Goal: Information Seeking & Learning: Learn about a topic

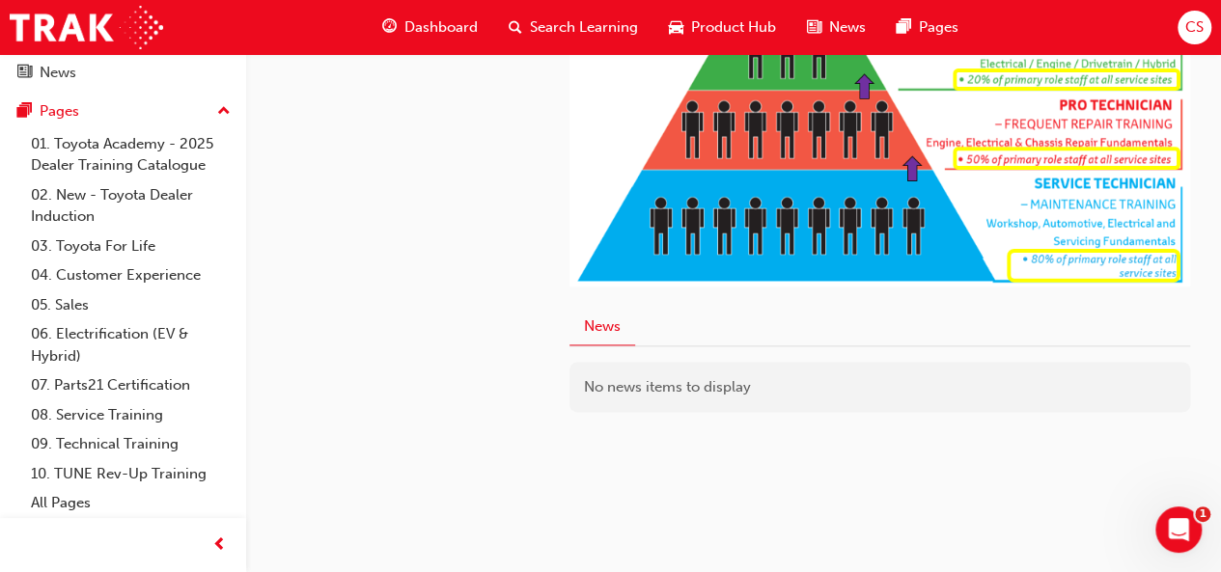
scroll to position [1182, 0]
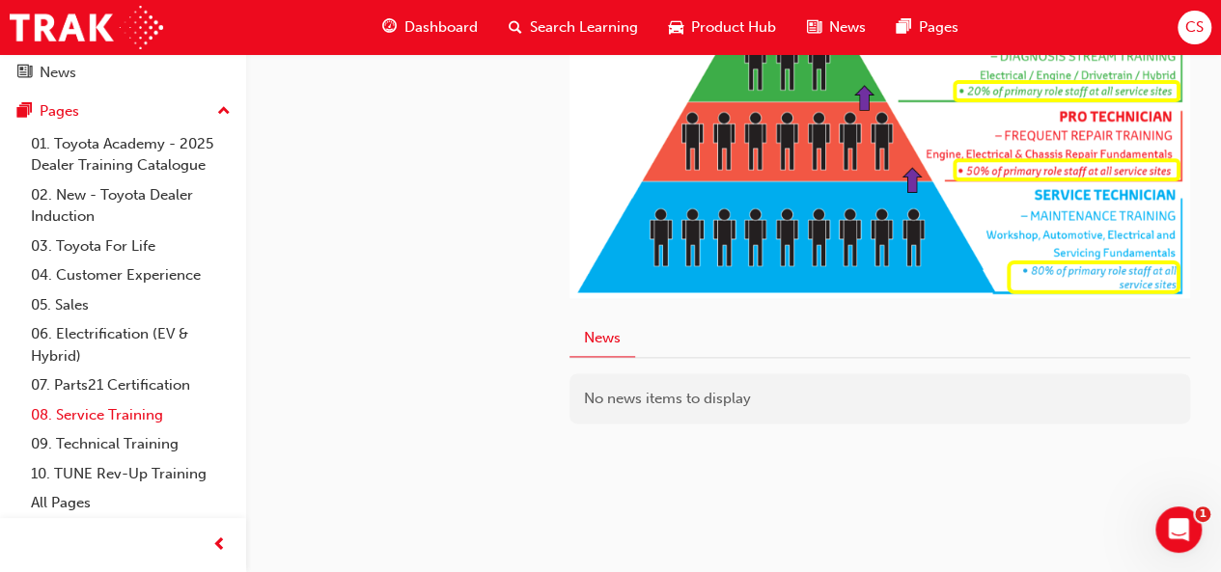
click at [108, 411] on link "08. Service Training" at bounding box center [130, 416] width 215 height 30
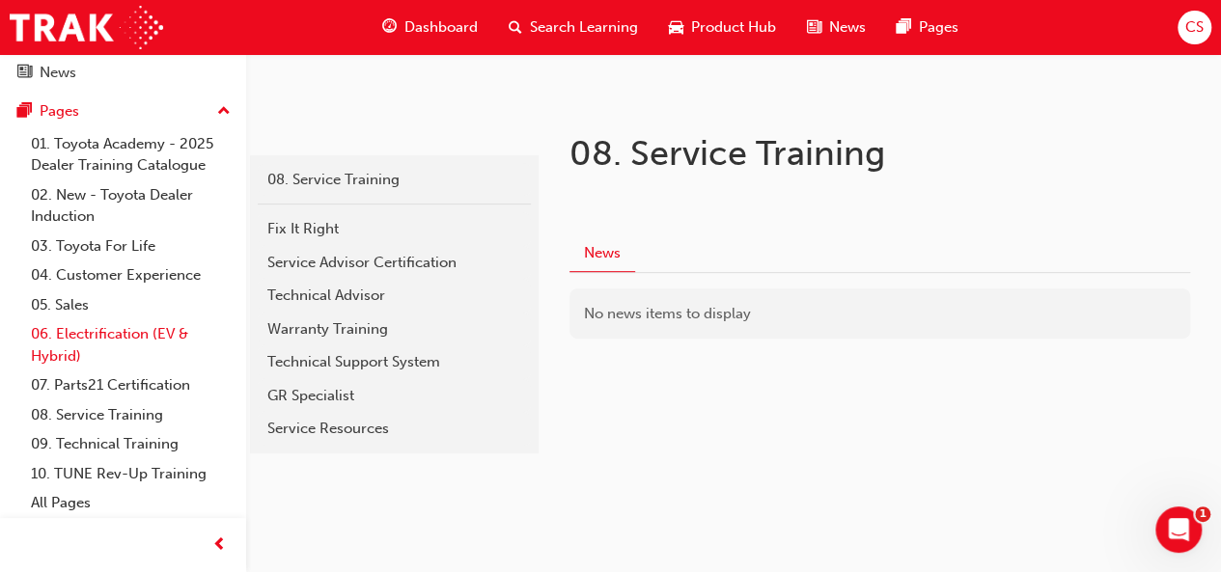
scroll to position [292, 0]
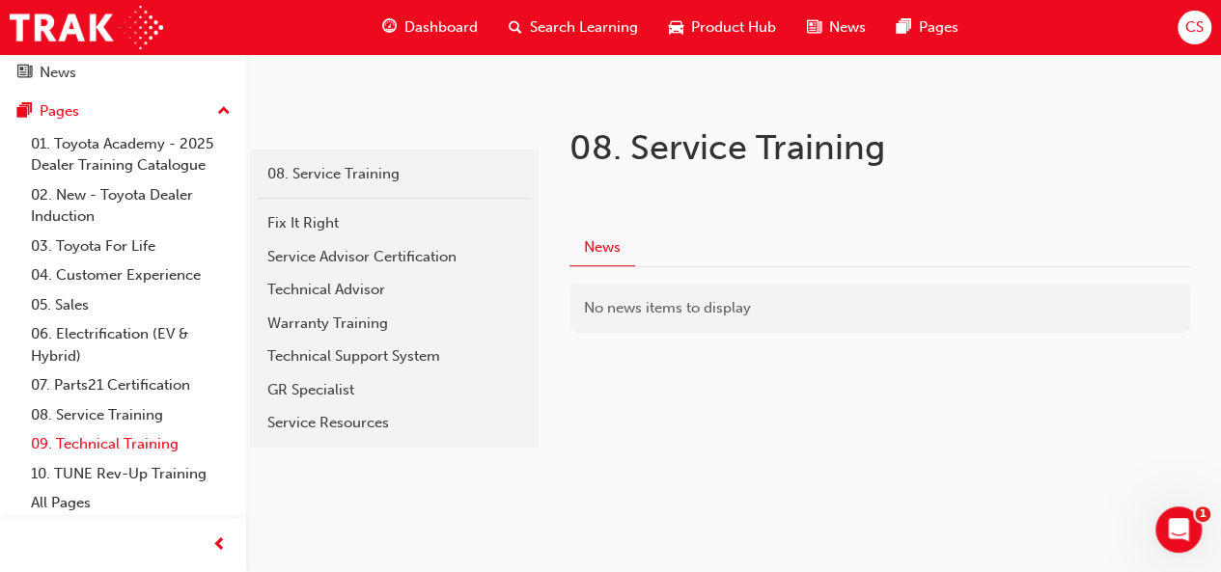
click at [89, 447] on link "09. Technical Training" at bounding box center [130, 445] width 215 height 30
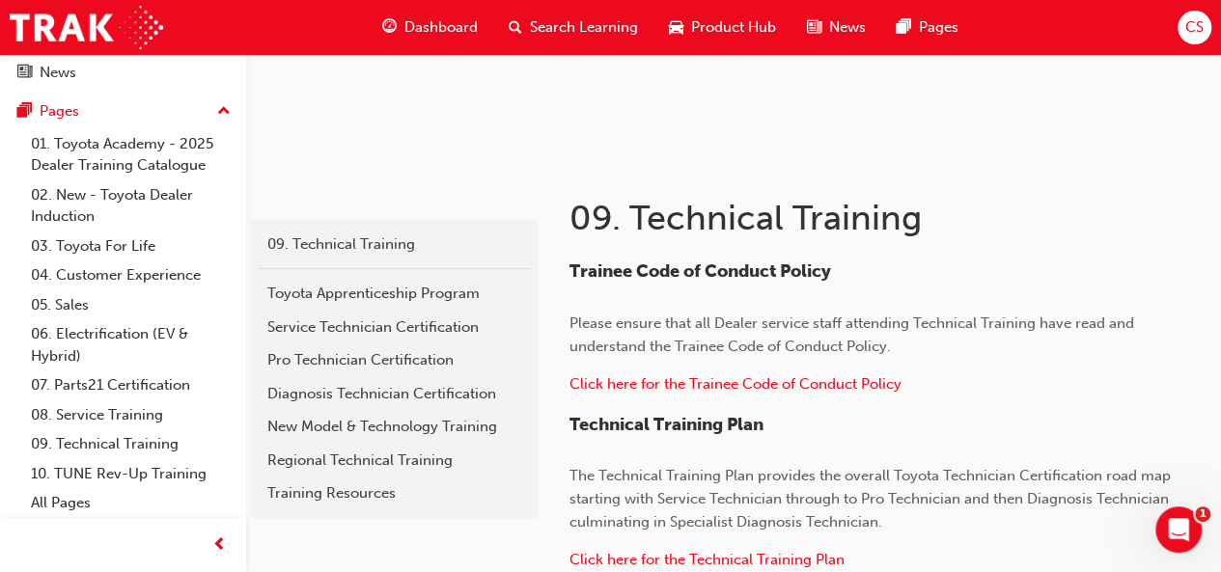
scroll to position [229, 0]
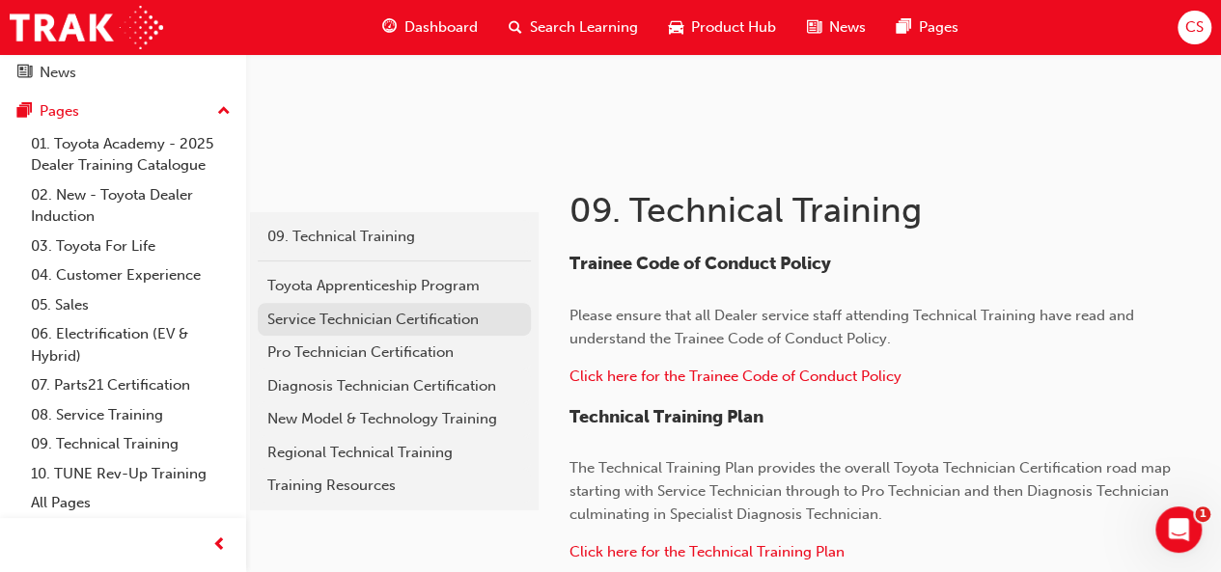
click at [378, 320] on div "Service Technician Certification" at bounding box center [394, 320] width 254 height 22
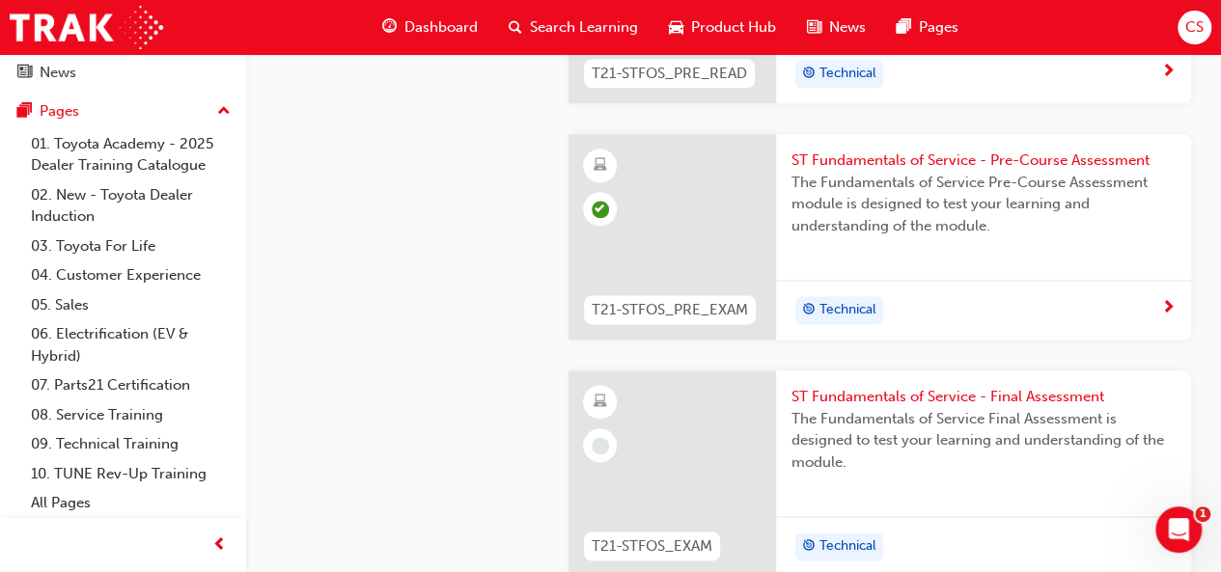
scroll to position [1157, 0]
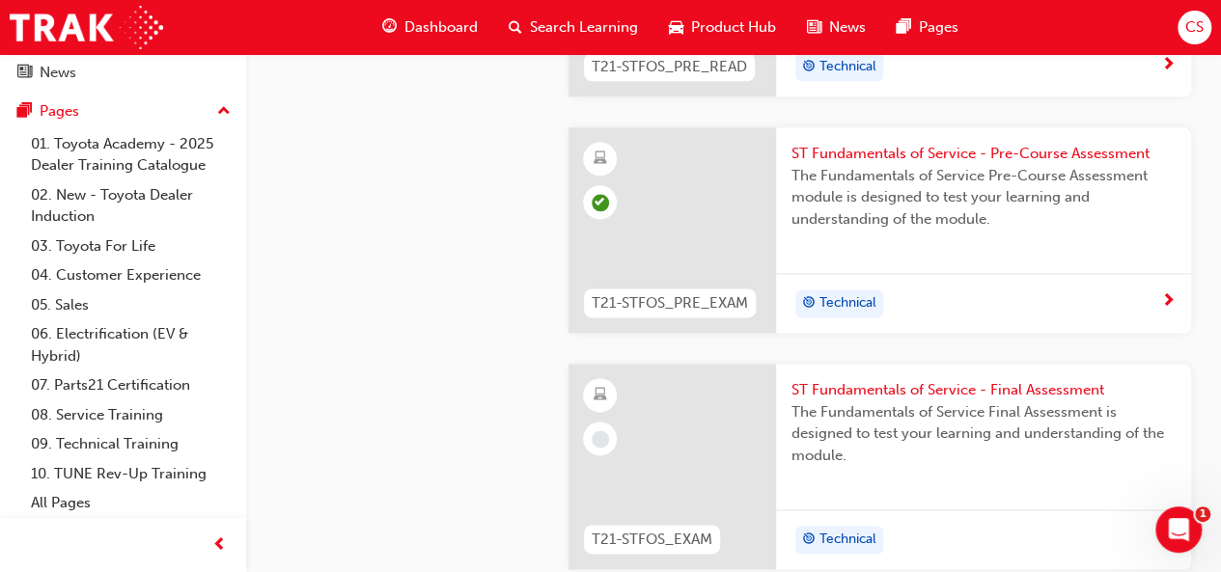
click at [850, 385] on span "ST Fundamentals of Service - Final Assessment" at bounding box center [984, 390] width 384 height 22
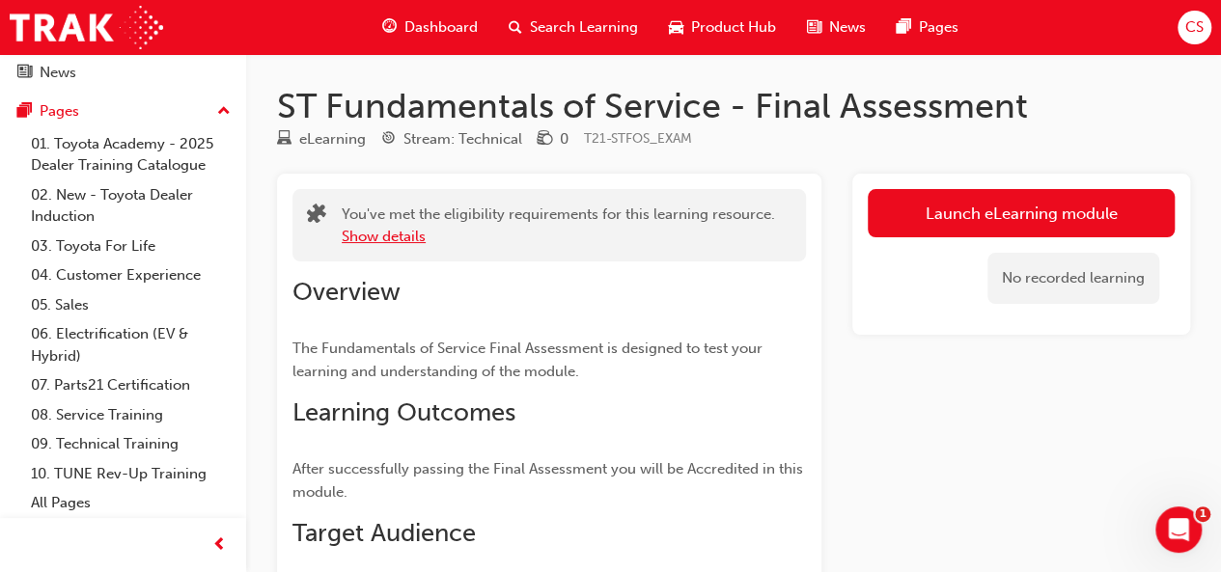
click at [396, 240] on button "Show details" at bounding box center [384, 237] width 84 height 22
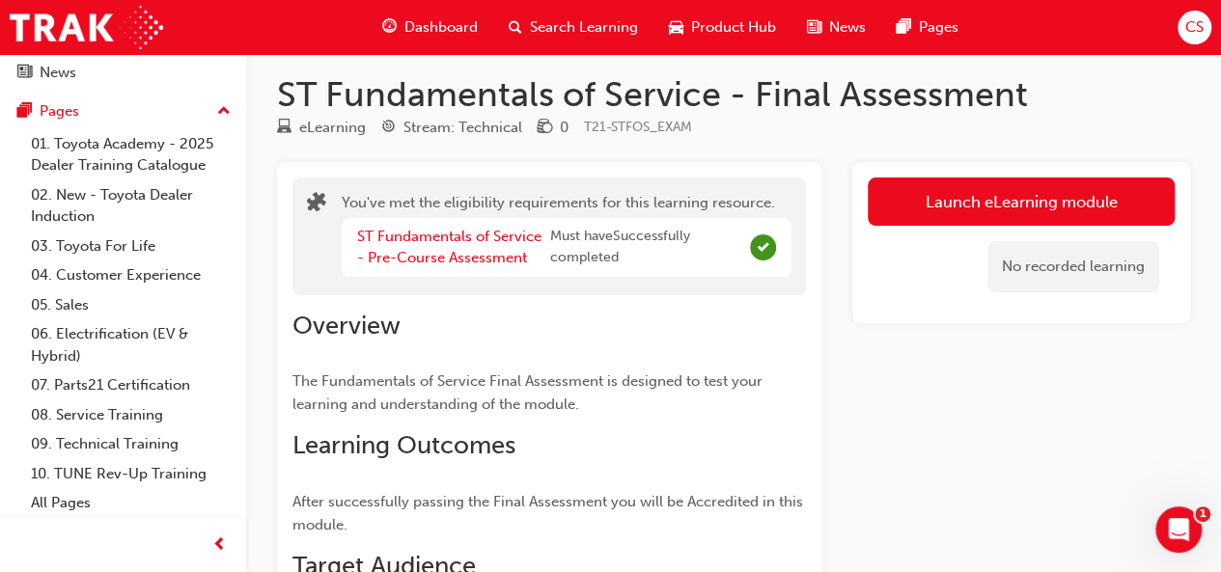
scroll to position [12, 0]
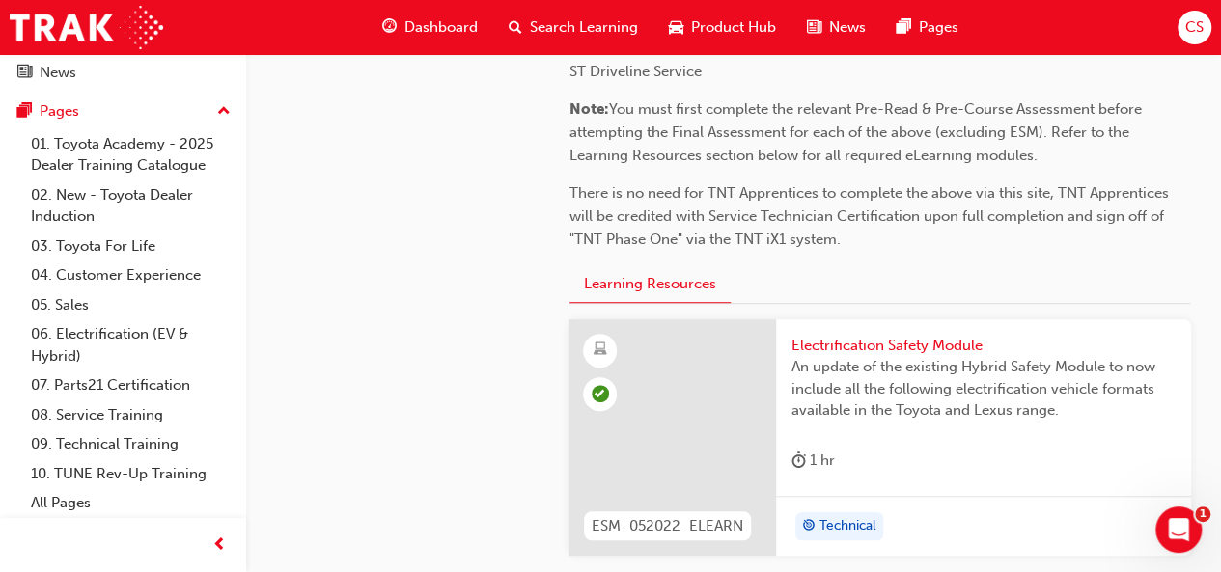
scroll to position [460, 0]
click at [880, 340] on span "Electrification Safety Module" at bounding box center [984, 347] width 384 height 22
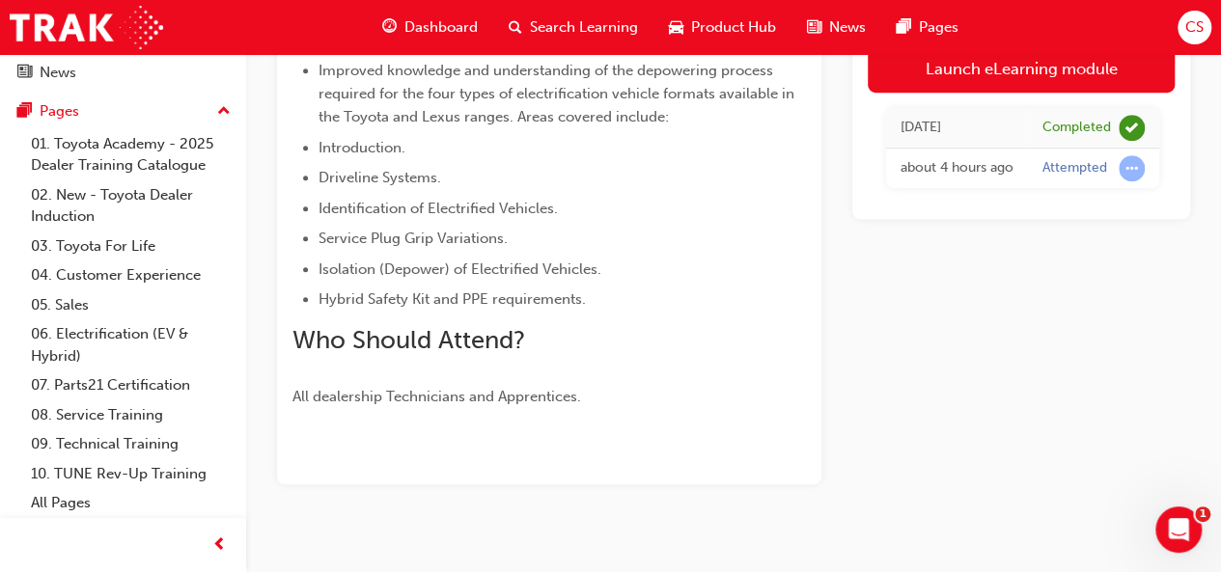
scroll to position [556, 0]
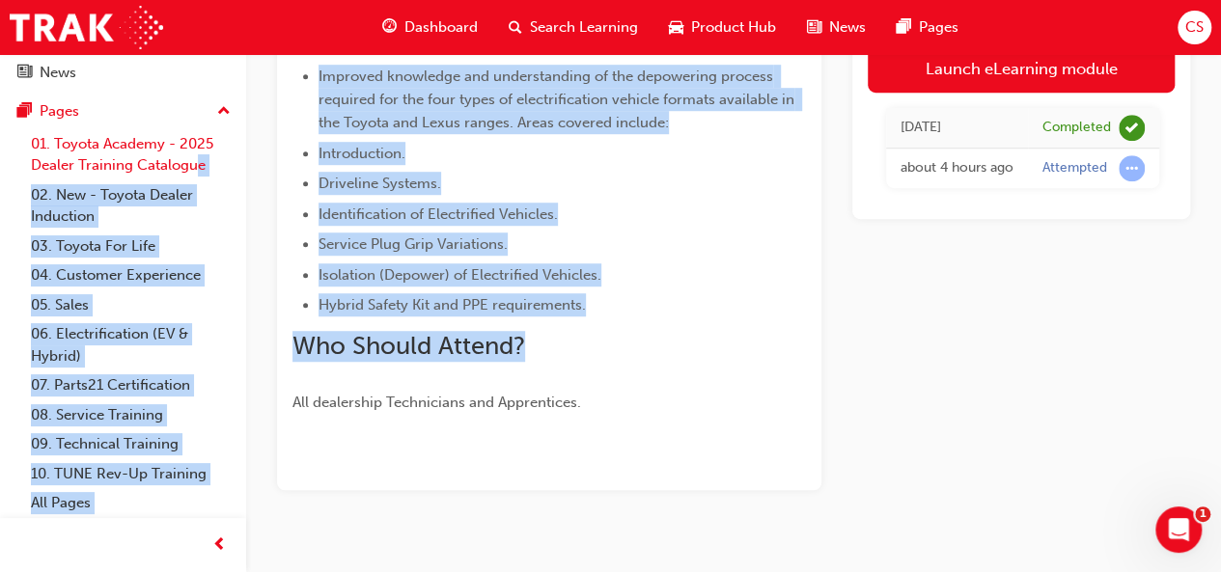
drag, startPoint x: 656, startPoint y: 334, endPoint x: 187, endPoint y: 156, distance: 501.6
click at [187, 156] on div "Dashboard Search Learning Product Hub News Pages Pages 01. Toyota Academy - 202…" at bounding box center [610, 22] width 1221 height 1156
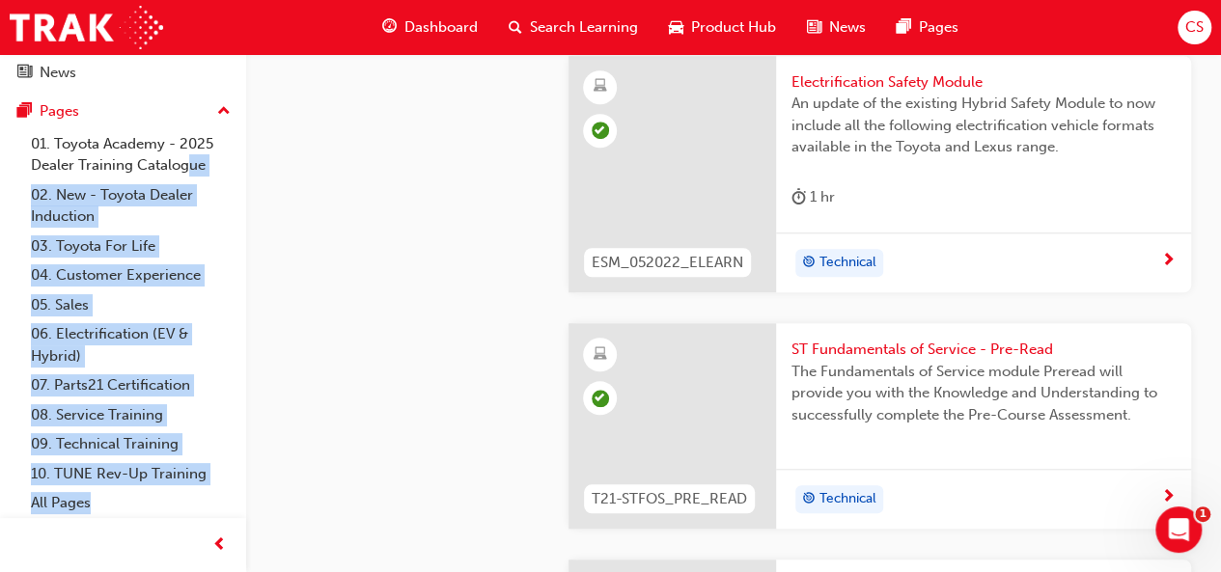
scroll to position [756, 0]
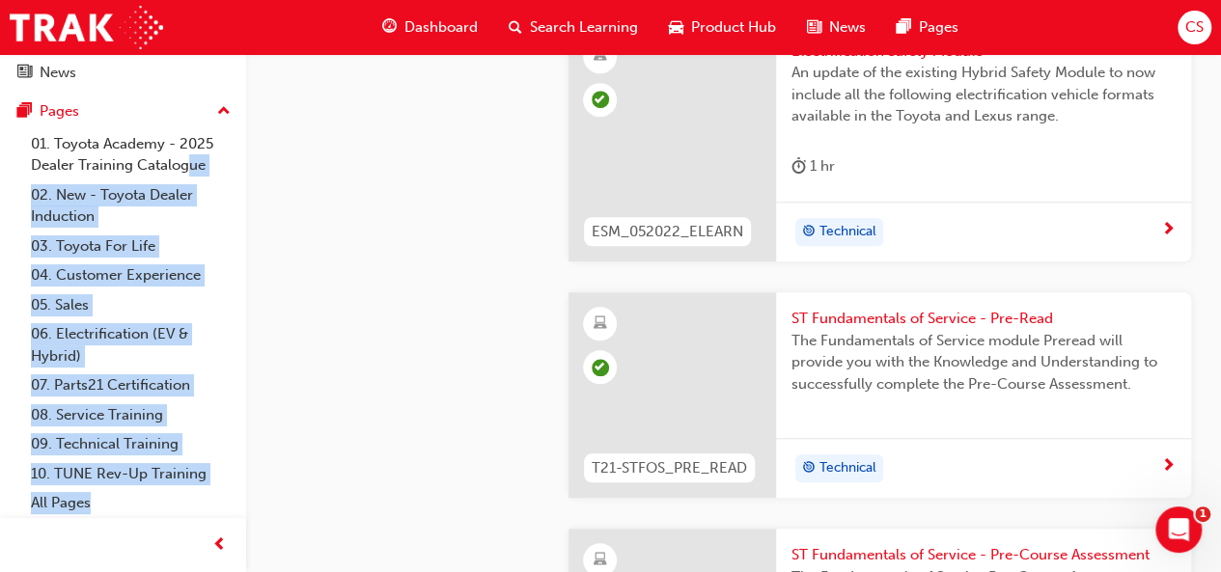
click at [857, 319] on span "ST Fundamentals of Service - Pre-Read" at bounding box center [984, 319] width 384 height 22
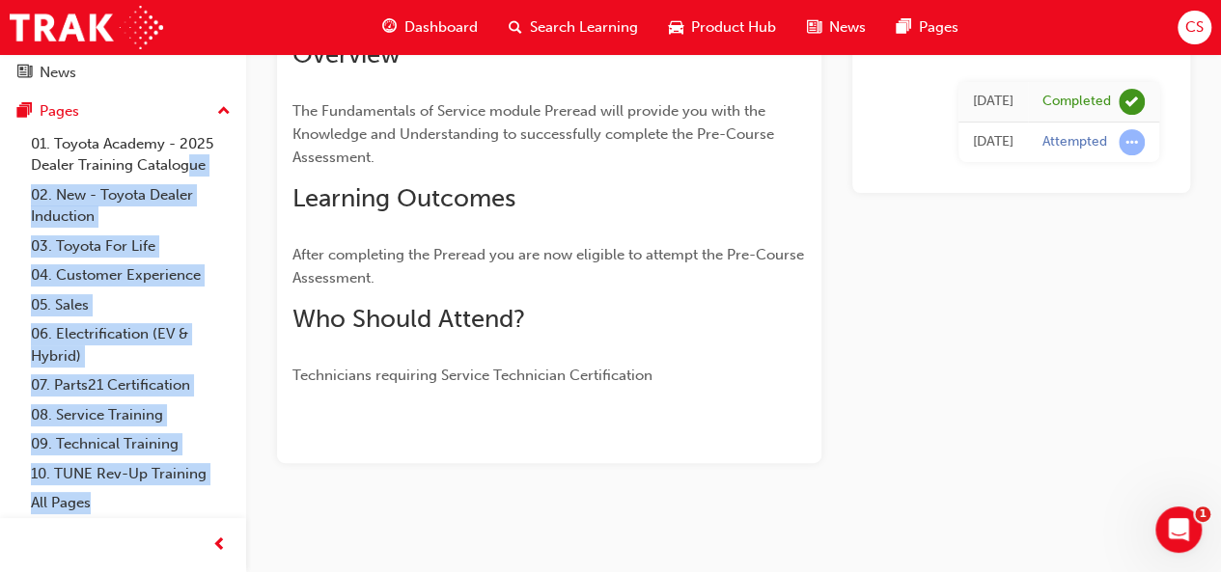
scroll to position [165, 0]
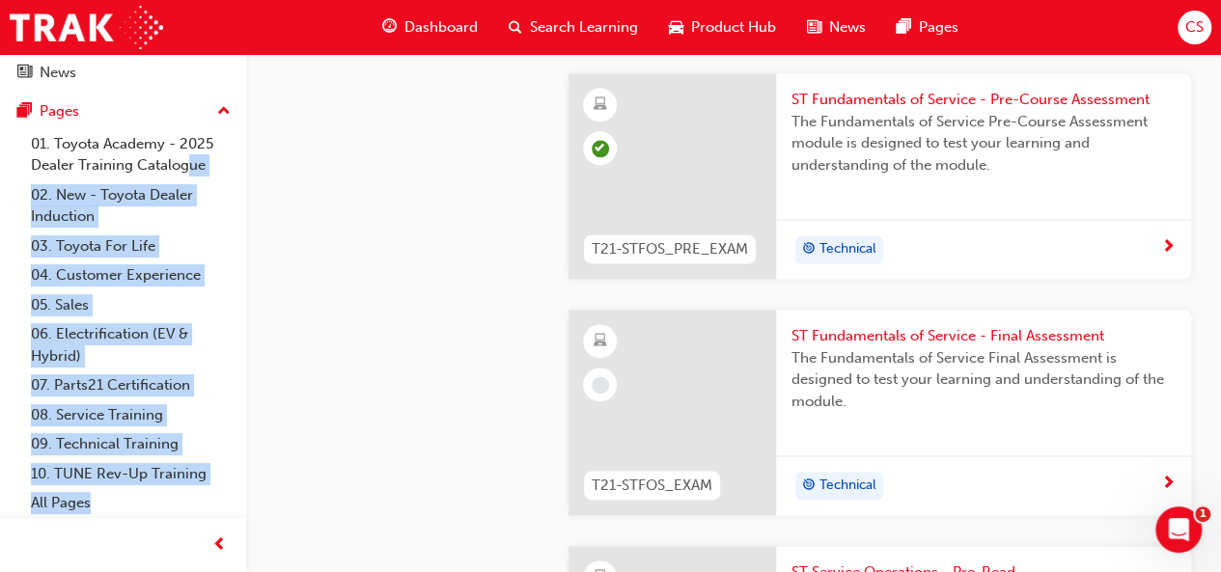
scroll to position [1210, 0]
click at [881, 333] on span "ST Fundamentals of Service - Final Assessment" at bounding box center [984, 338] width 384 height 22
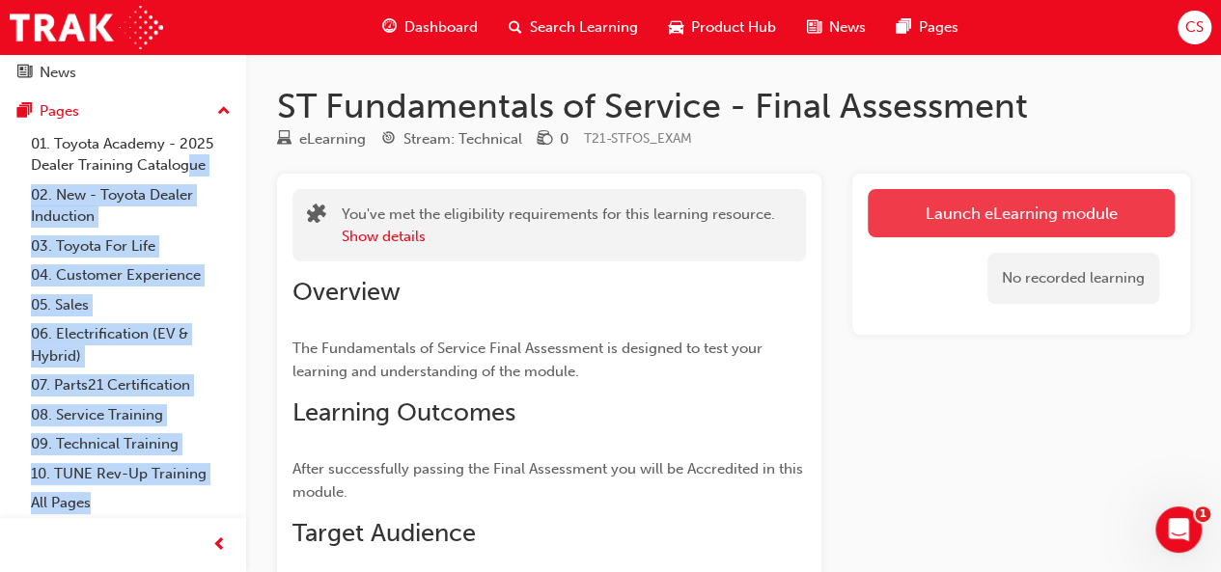
click at [1005, 204] on link "Launch eLearning module" at bounding box center [1021, 213] width 307 height 48
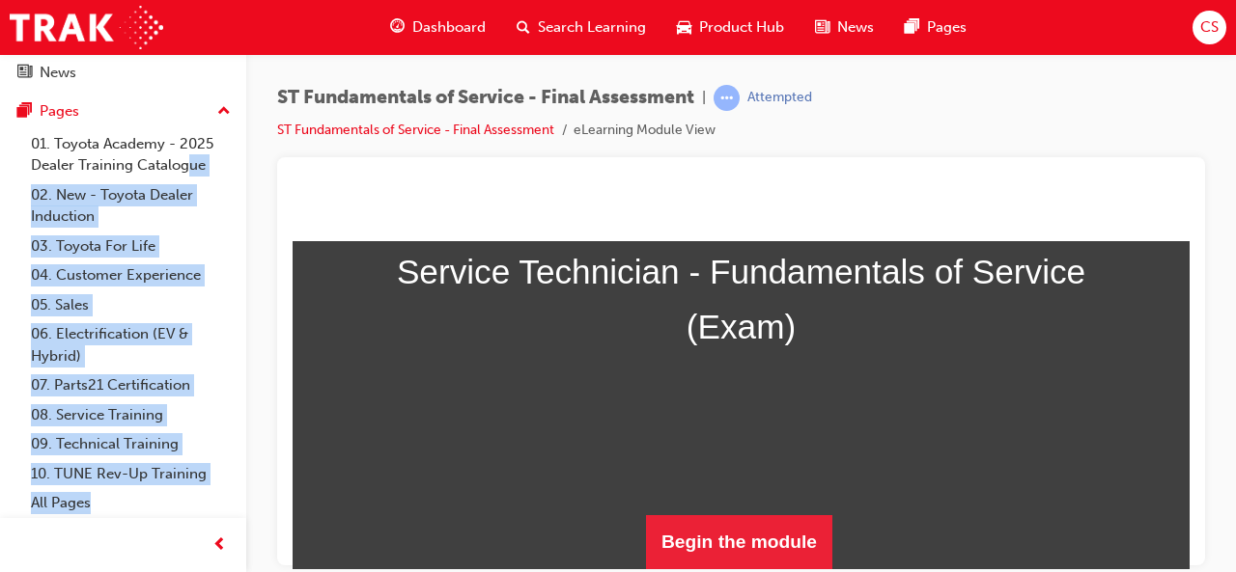
scroll to position [321, 0]
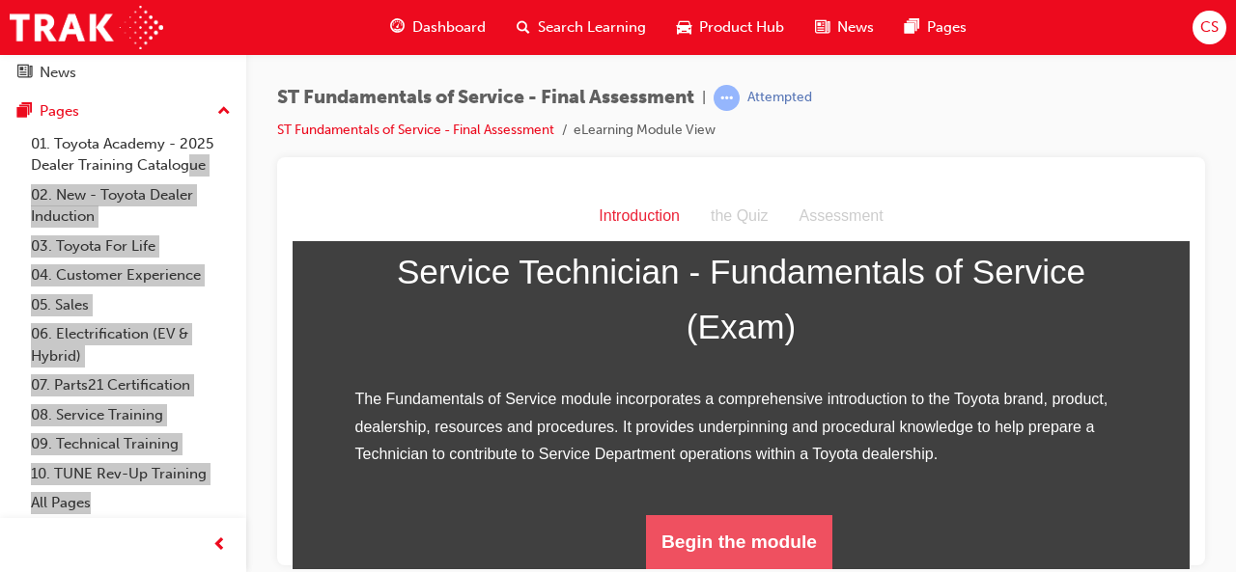
click at [759, 549] on button "Begin the module" at bounding box center [739, 542] width 186 height 54
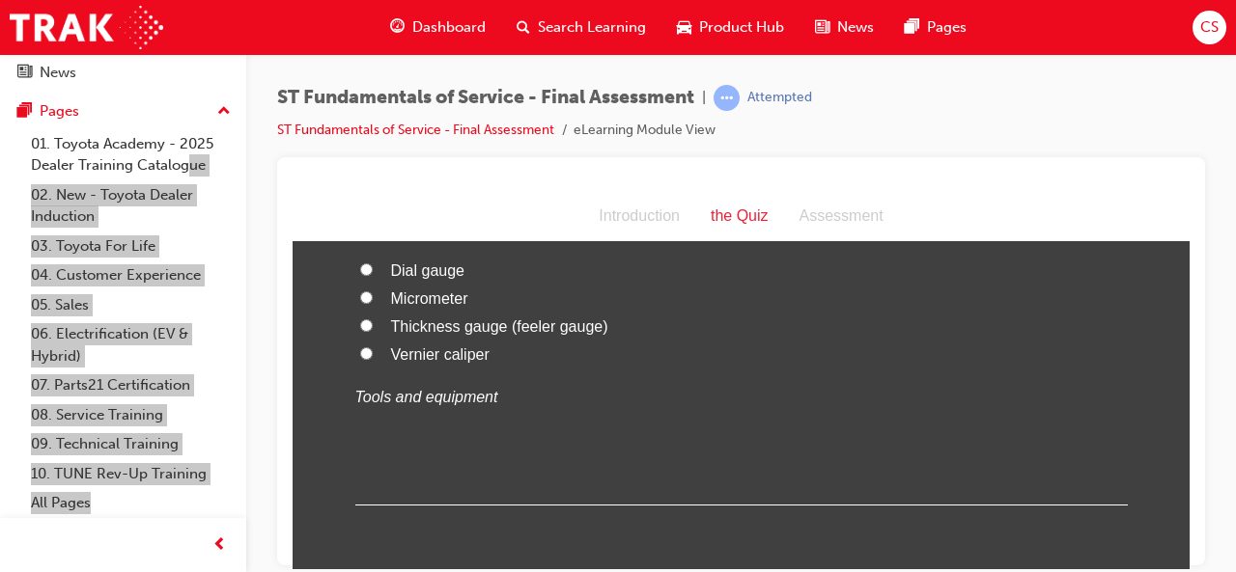
scroll to position [23, 0]
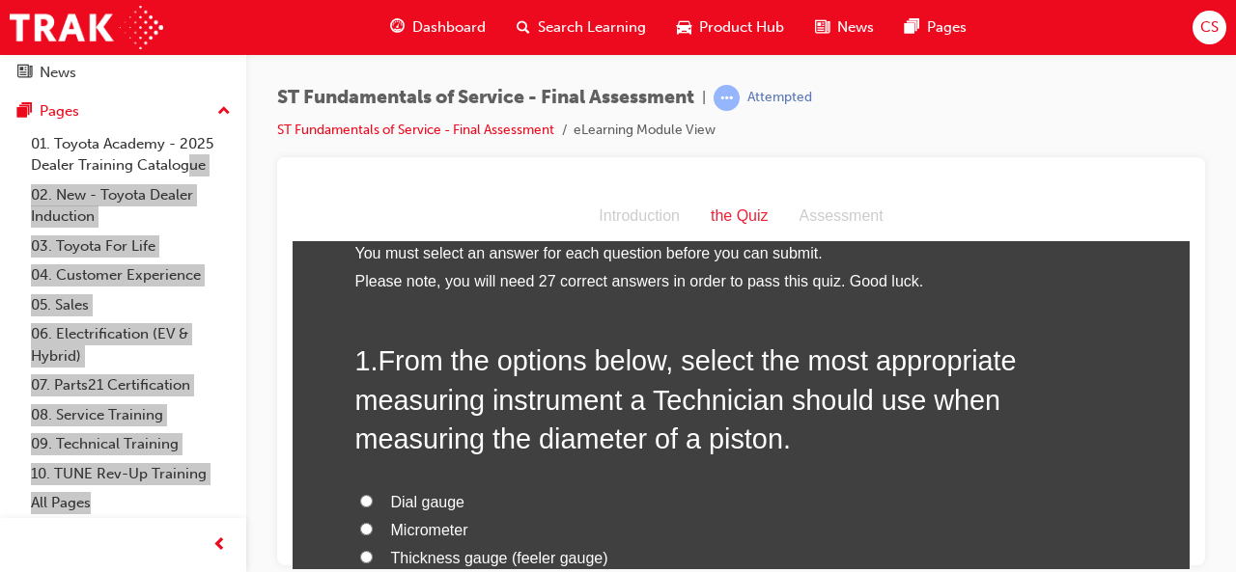
click at [759, 549] on label "Thickness gauge (feeler gauge)" at bounding box center [741, 558] width 772 height 28
click at [373, 550] on input "Thickness gauge (feeler gauge)" at bounding box center [366, 556] width 13 height 13
radio input "true"
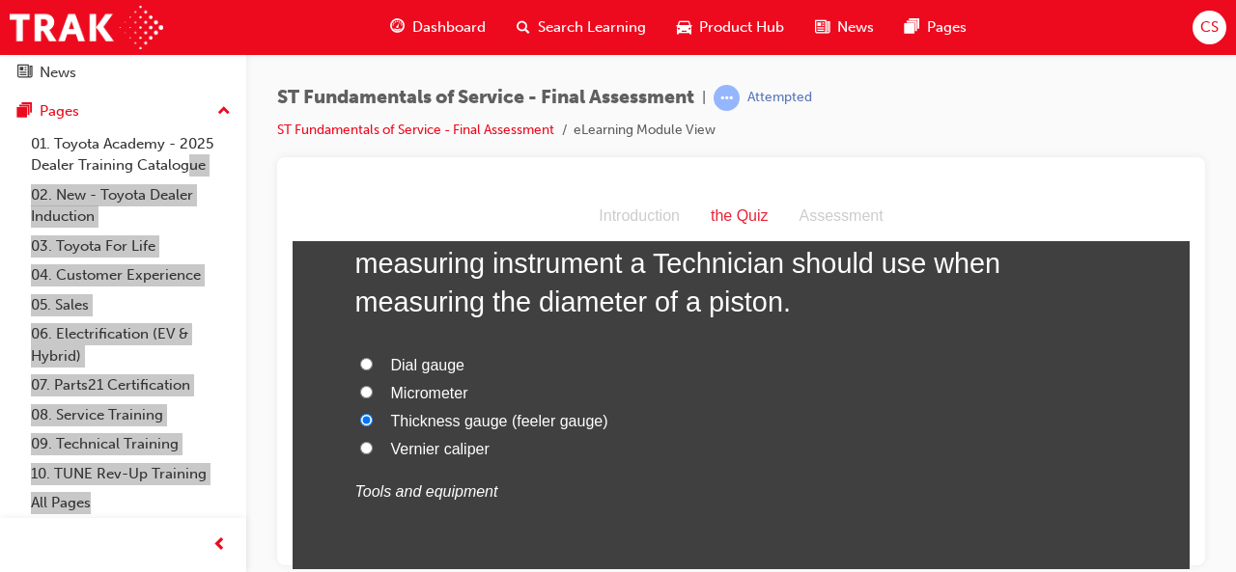
scroll to position [161, 0]
click at [360, 449] on input "Vernier caliper" at bounding box center [366, 446] width 13 height 13
radio input "true"
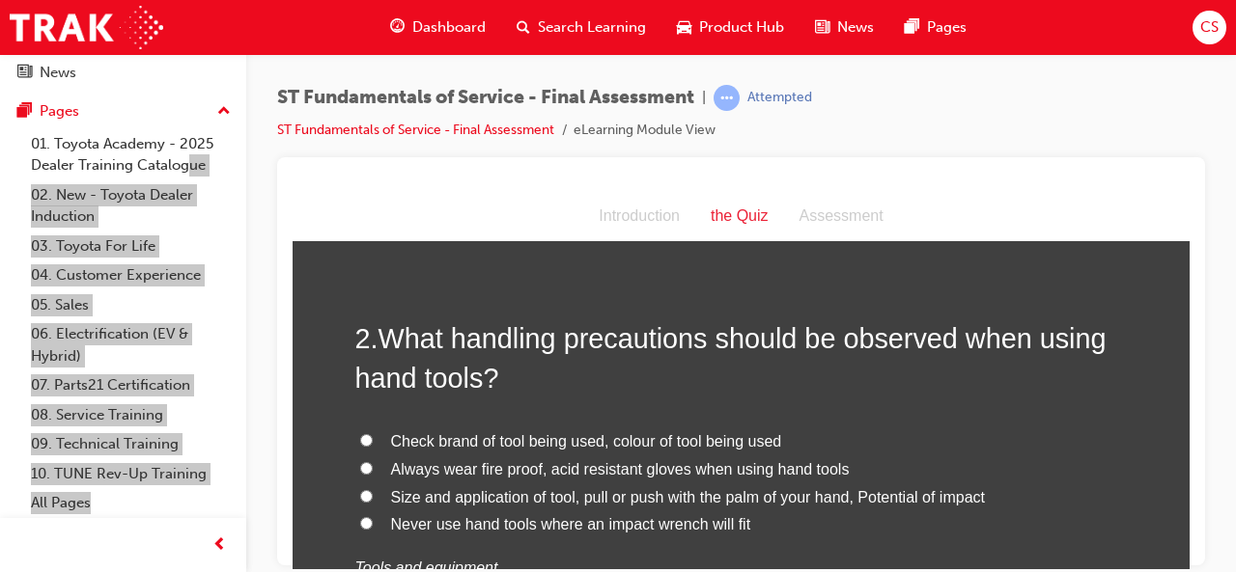
scroll to position [535, 0]
click at [360, 488] on input "Size and application of tool, pull or push with the palm of your hand, Potentia…" at bounding box center [366, 494] width 13 height 13
radio input "true"
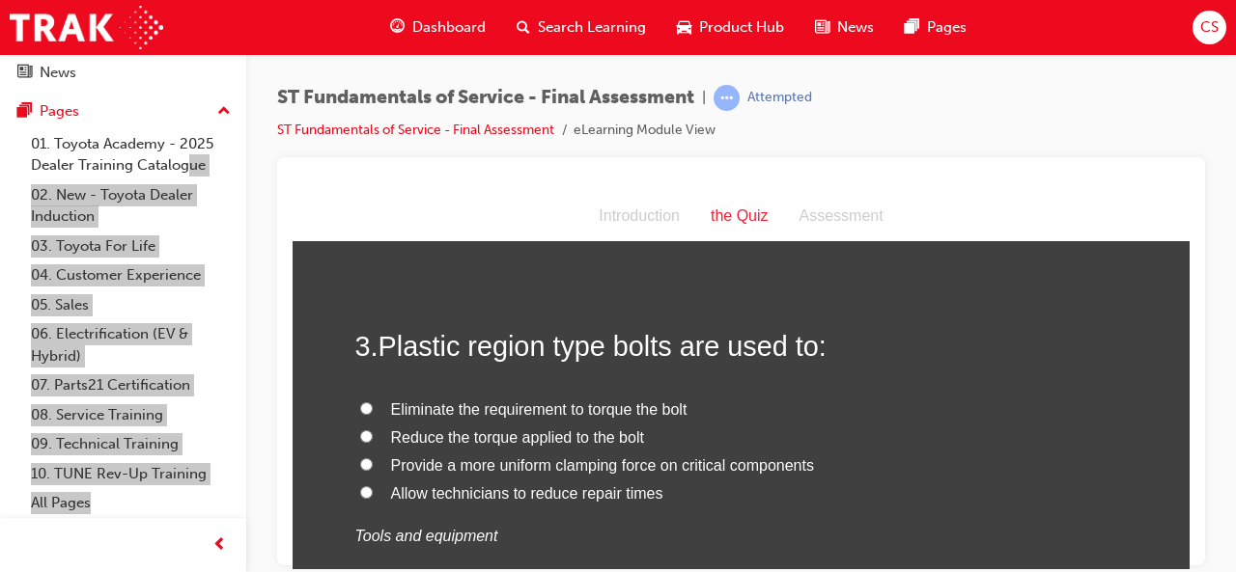
scroll to position [977, 0]
click at [360, 463] on input "Provide a more uniform clamping force on critical components" at bounding box center [366, 463] width 13 height 13
radio input "true"
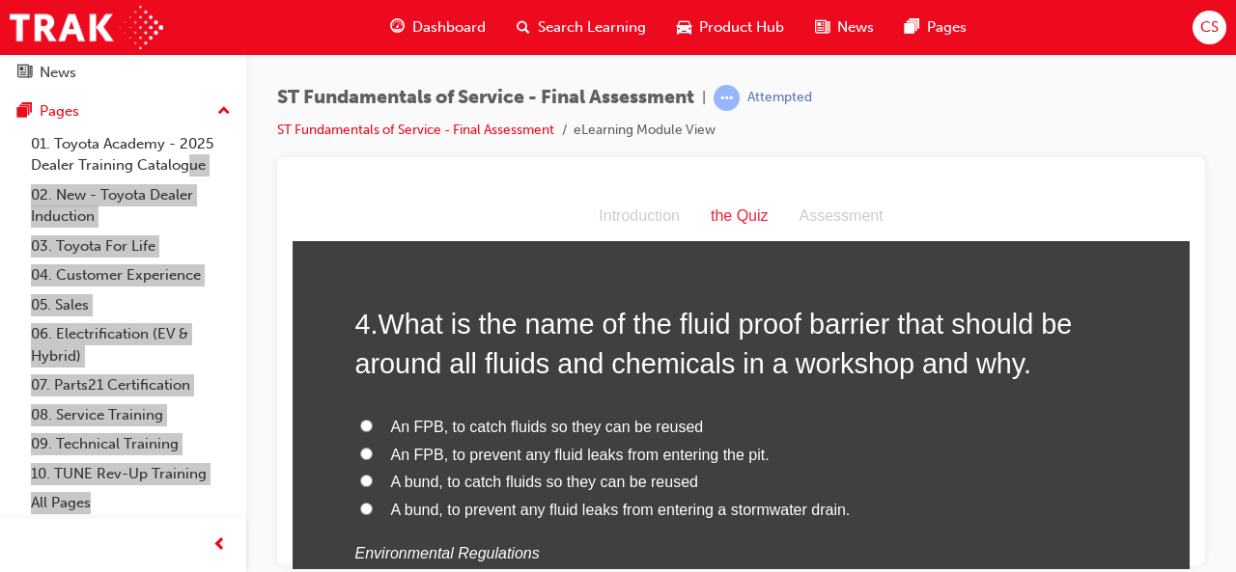
scroll to position [1409, 0]
click at [360, 446] on input "An FPB, to prevent any fluid leaks from entering the pit." at bounding box center [366, 452] width 13 height 13
radio input "true"
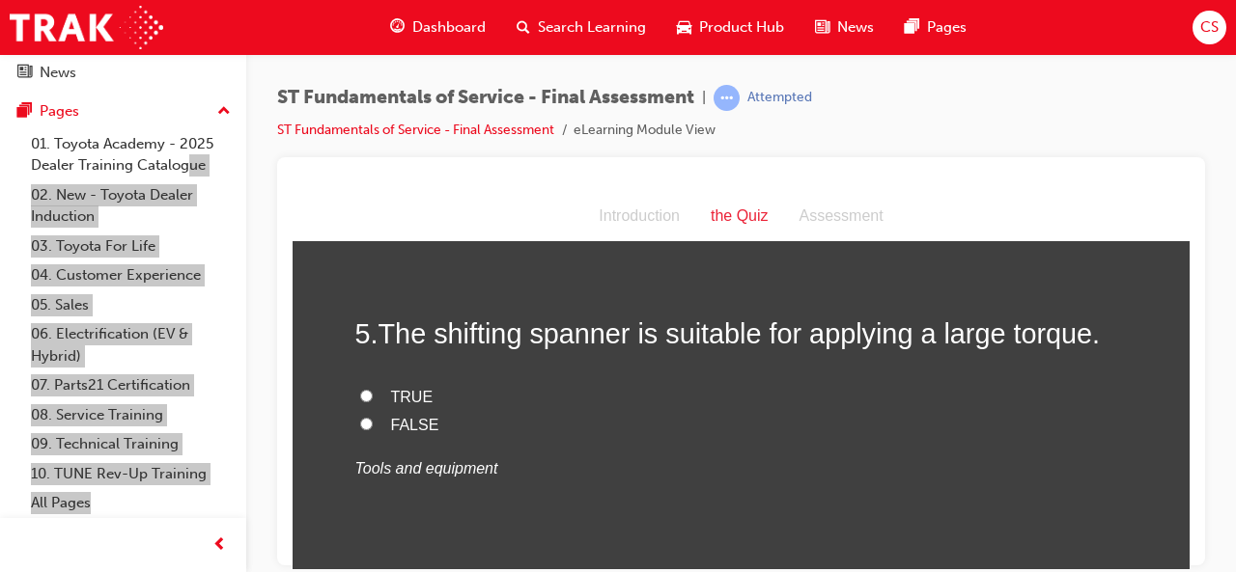
scroll to position [1826, 0]
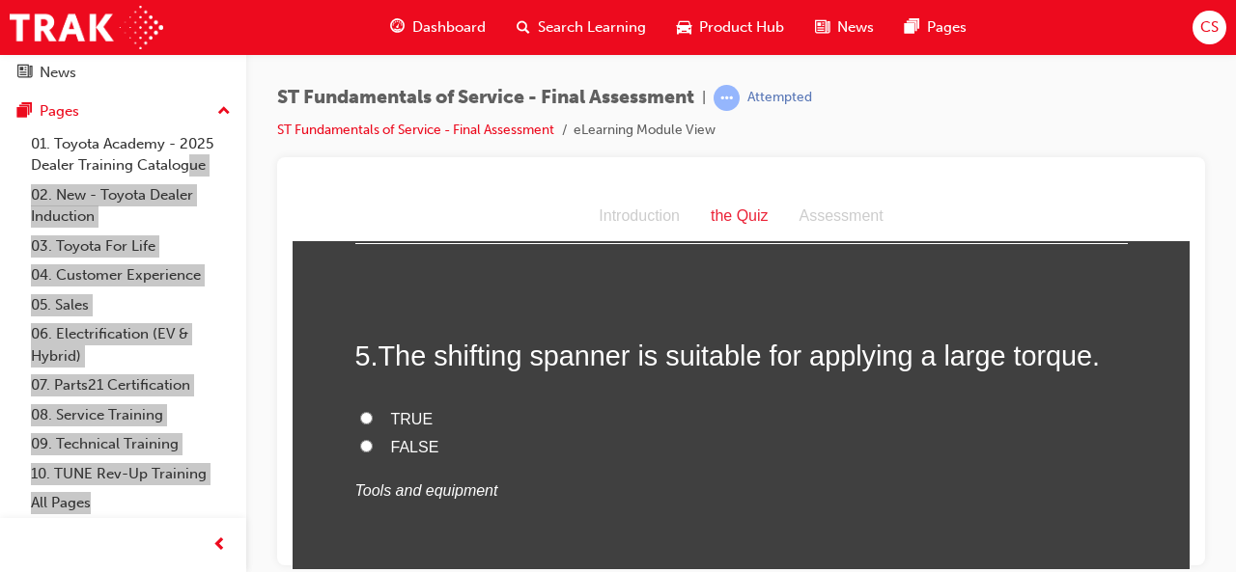
click at [360, 415] on input "TRUE" at bounding box center [366, 417] width 13 height 13
radio input "true"
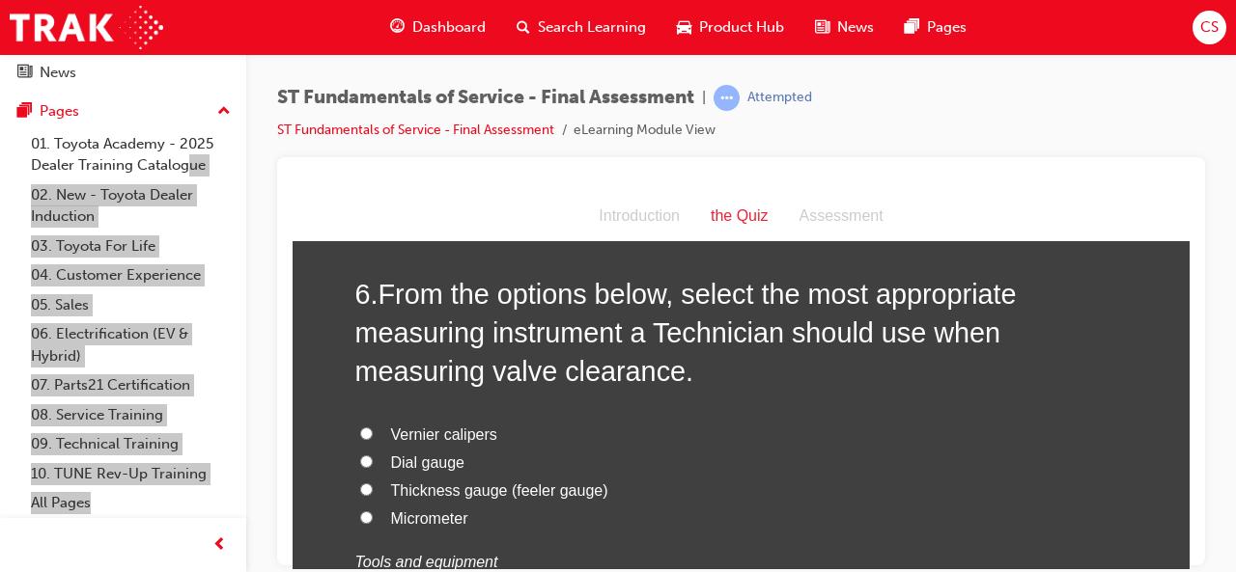
scroll to position [2248, 0]
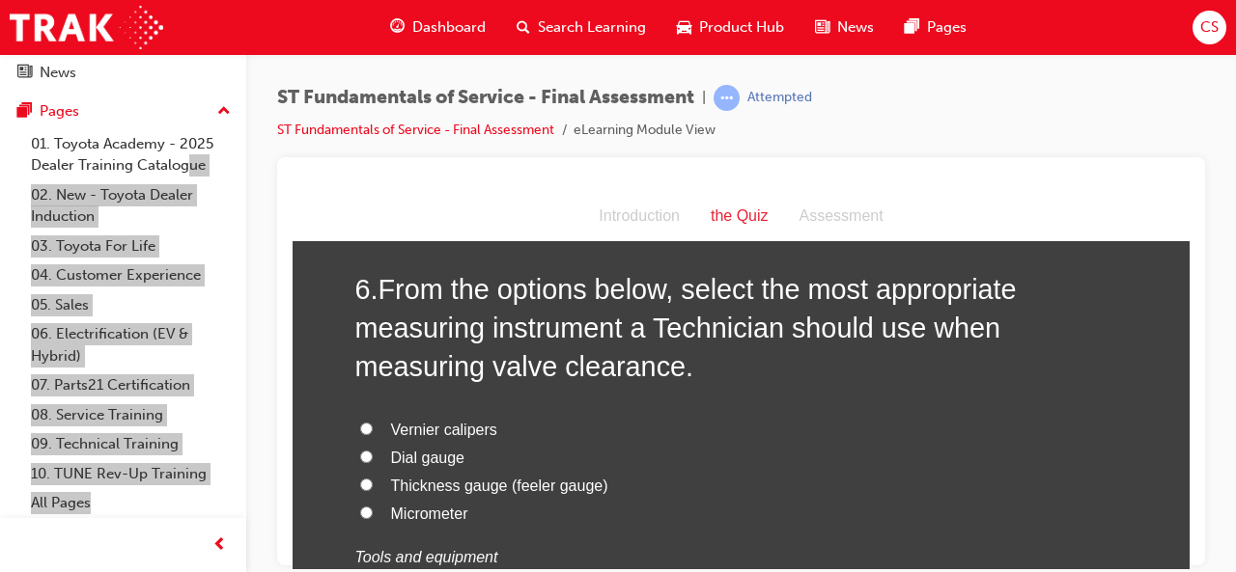
click at [360, 478] on input "Thickness gauge (feeler gauge)" at bounding box center [366, 484] width 13 height 13
radio input "true"
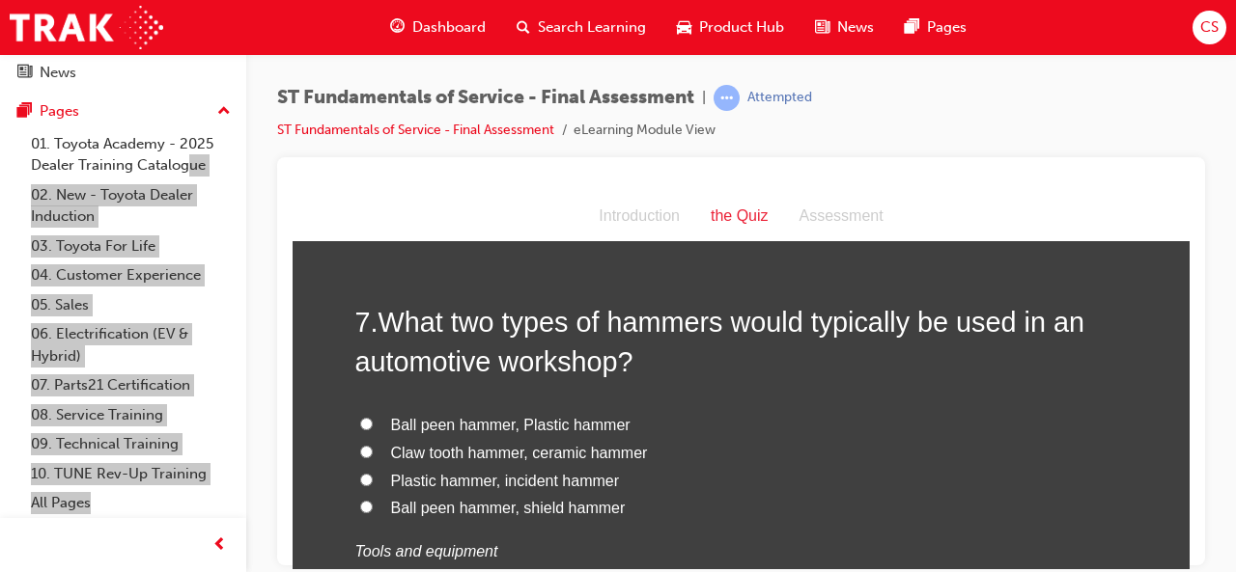
scroll to position [2705, 0]
click at [360, 415] on input "Ball peen hammer, Plastic hammer" at bounding box center [366, 421] width 13 height 13
radio input "true"
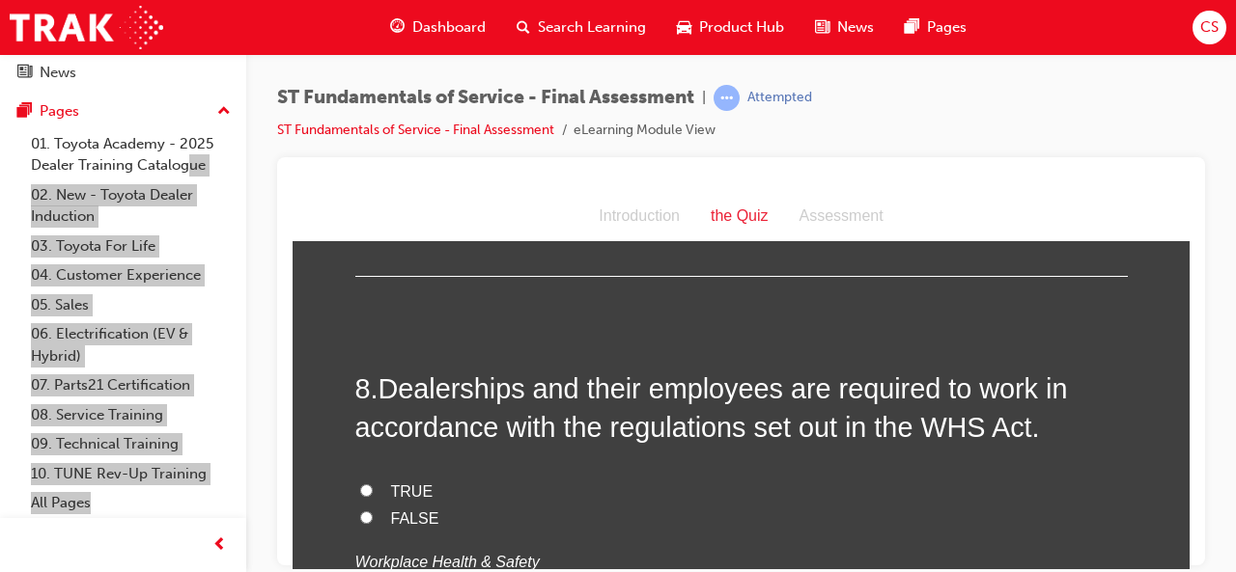
scroll to position [3142, 0]
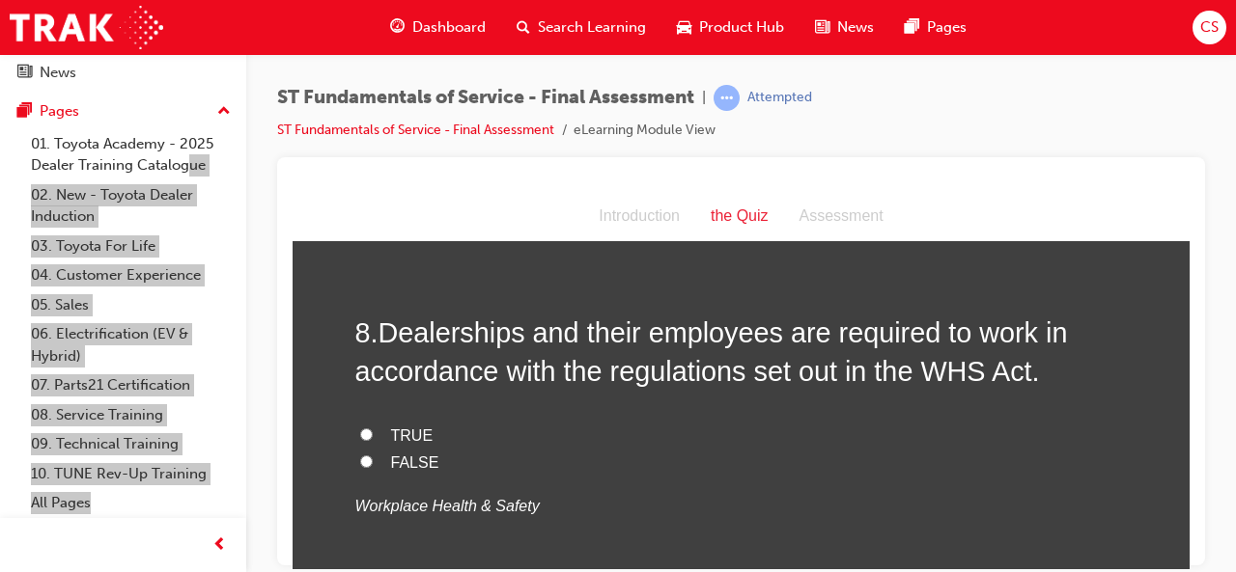
click at [360, 432] on input "TRUE" at bounding box center [366, 434] width 13 height 13
radio input "true"
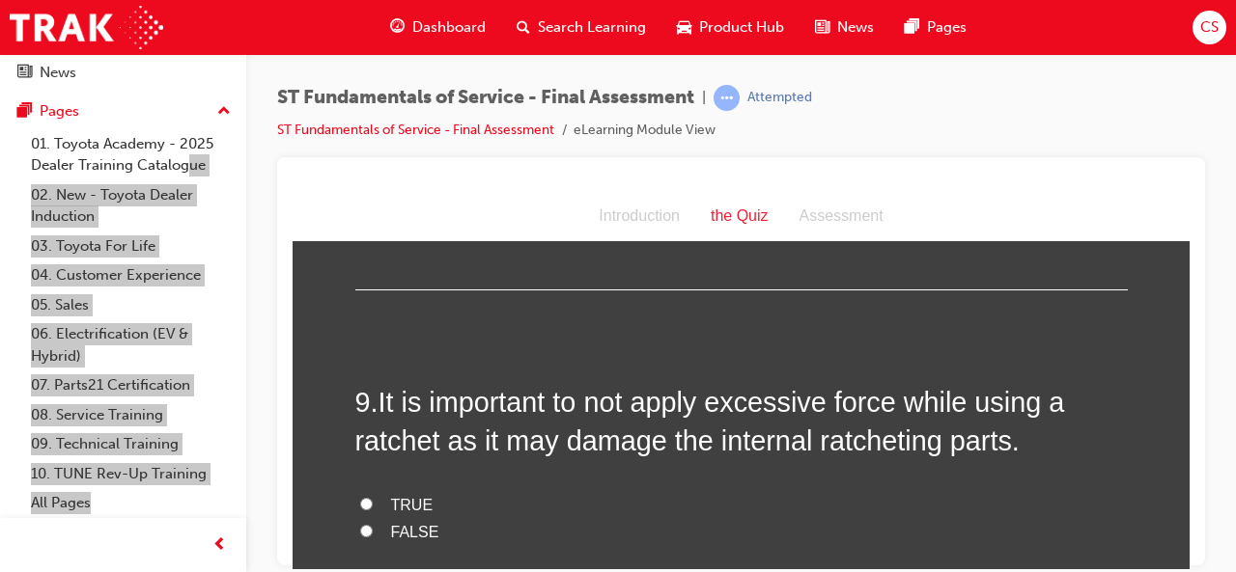
scroll to position [3472, 0]
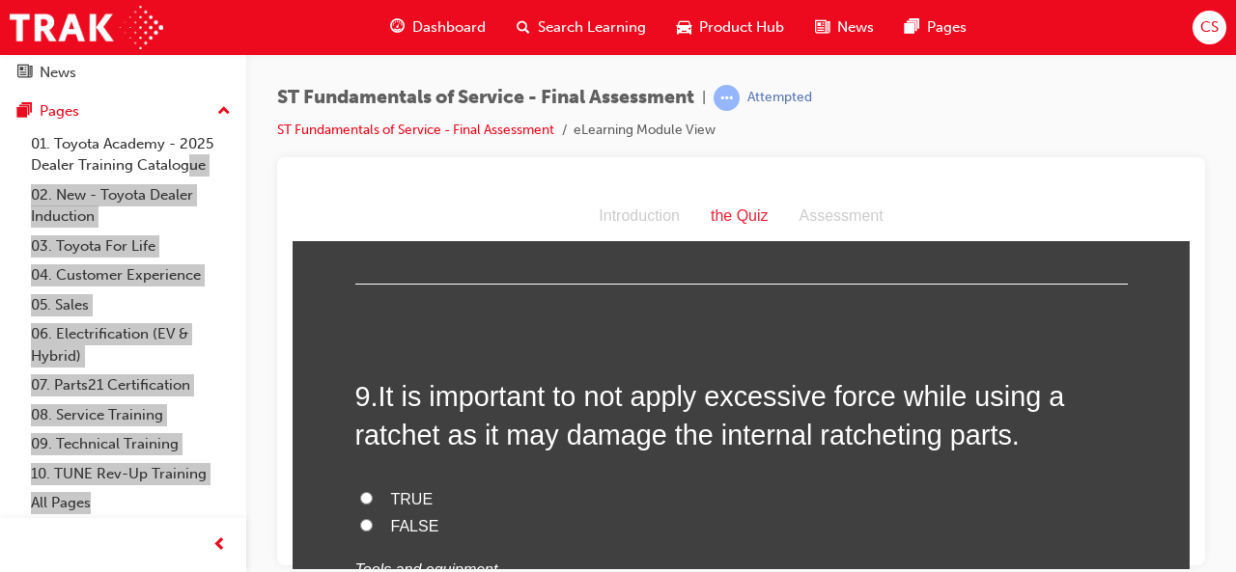
click at [360, 493] on input "TRUE" at bounding box center [366, 497] width 13 height 13
radio input "true"
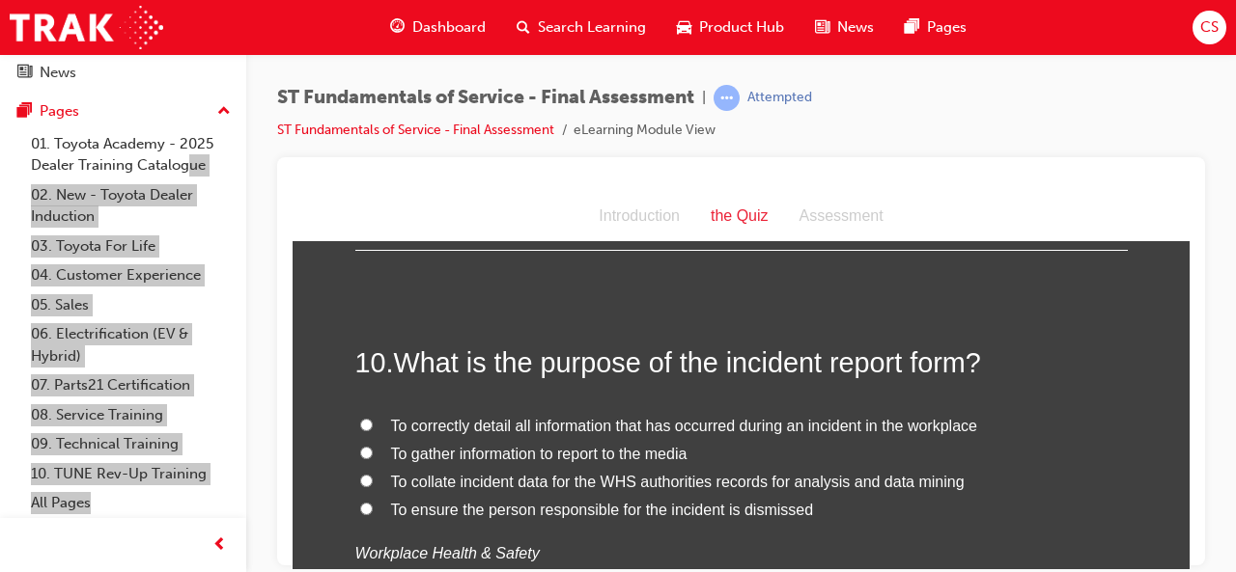
scroll to position [3902, 0]
click at [362, 419] on input "To correctly detail all information that has occurred during an incident in the…" at bounding box center [366, 422] width 13 height 13
radio input "true"
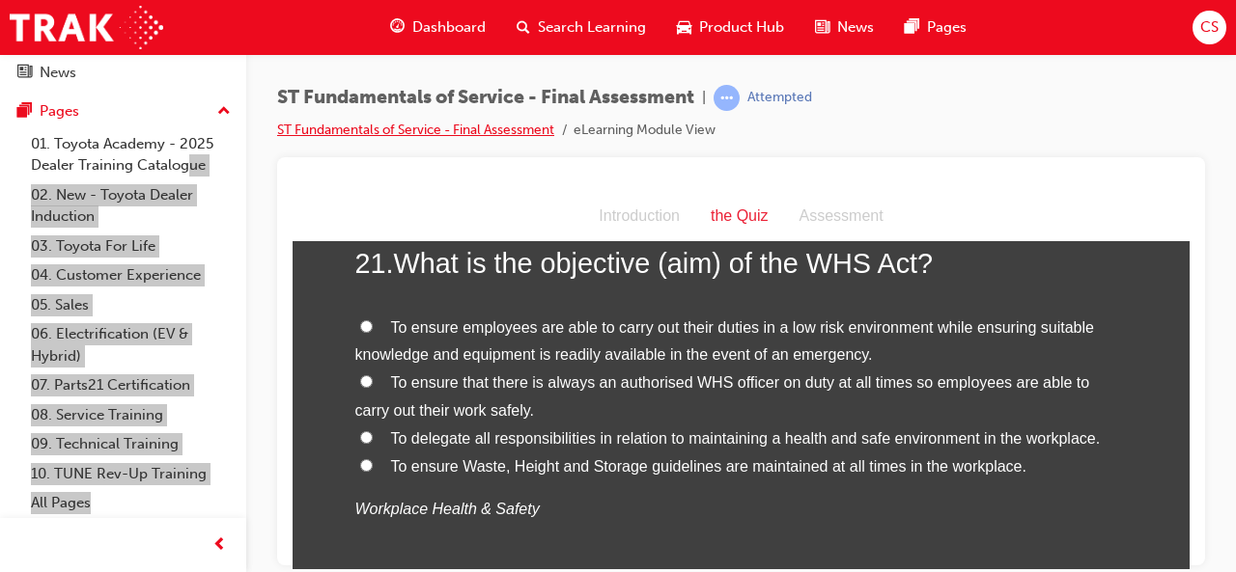
scroll to position [8965, 0]
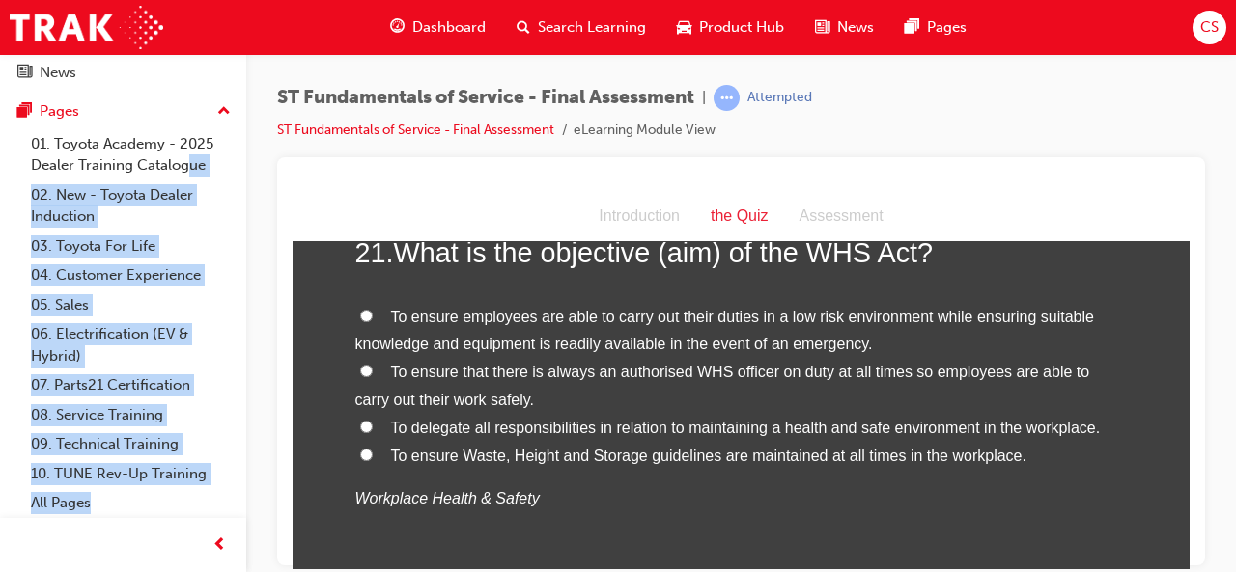
click at [448, 0] on html "Your version of Internet Explorer is outdated and not supported. Please upgrade…" at bounding box center [618, 286] width 1236 height 572
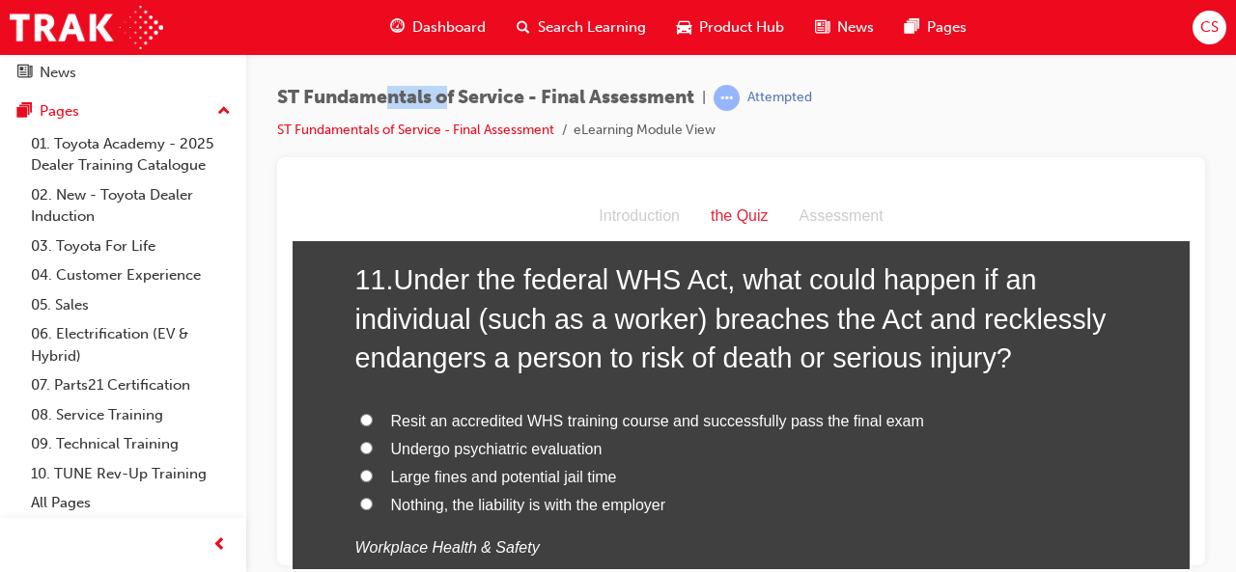
scroll to position [4392, 0]
click at [361, 414] on input "Resit an accredited WHS training course and successfully pass the final exam" at bounding box center [366, 420] width 13 height 13
radio input "true"
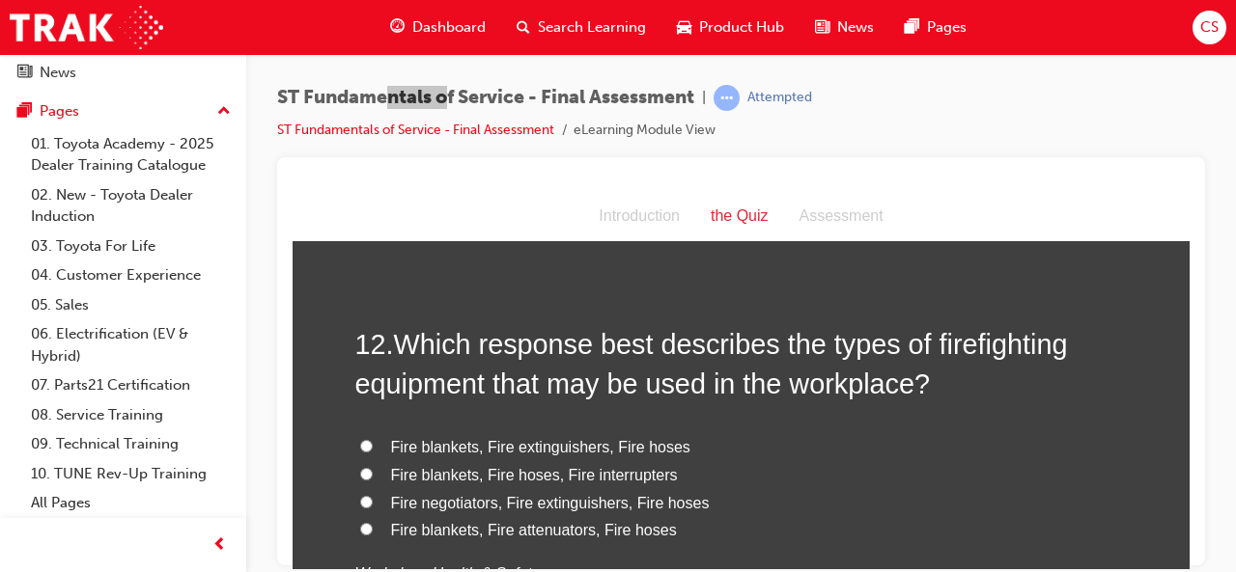
scroll to position [4811, 0]
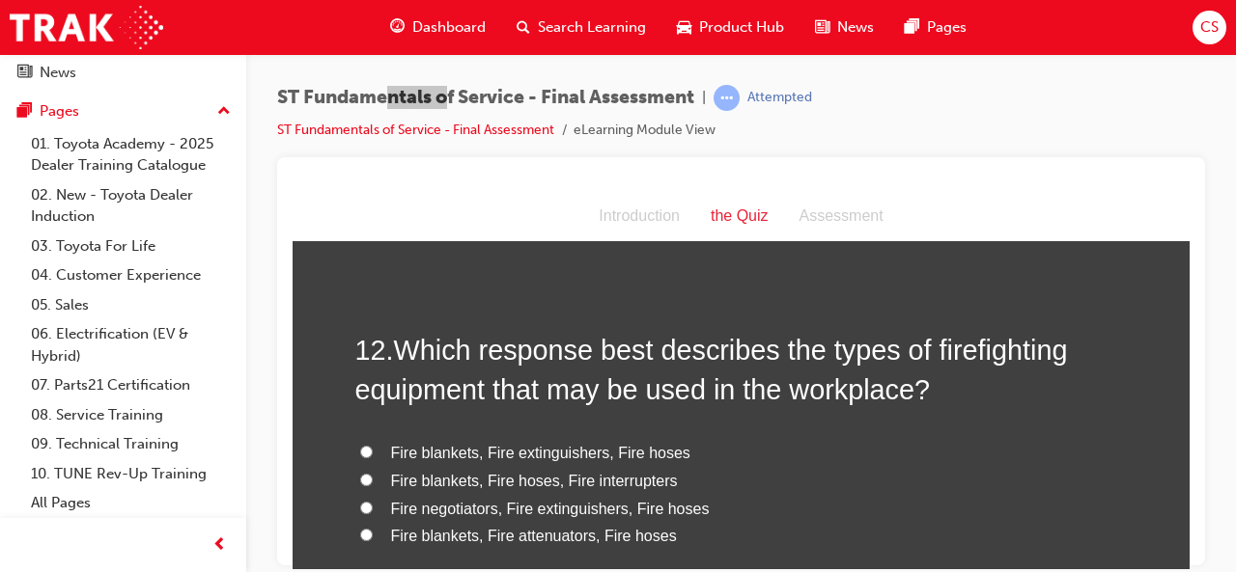
drag, startPoint x: 361, startPoint y: 413, endPoint x: 357, endPoint y: 446, distance: 33.0
click at [357, 446] on div "12 . Which response best describes the types of firefighting equipment that may…" at bounding box center [741, 508] width 772 height 357
click at [360, 446] on input "Fire blankets, Fire extinguishers, Fire hoses" at bounding box center [366, 451] width 13 height 13
radio input "true"
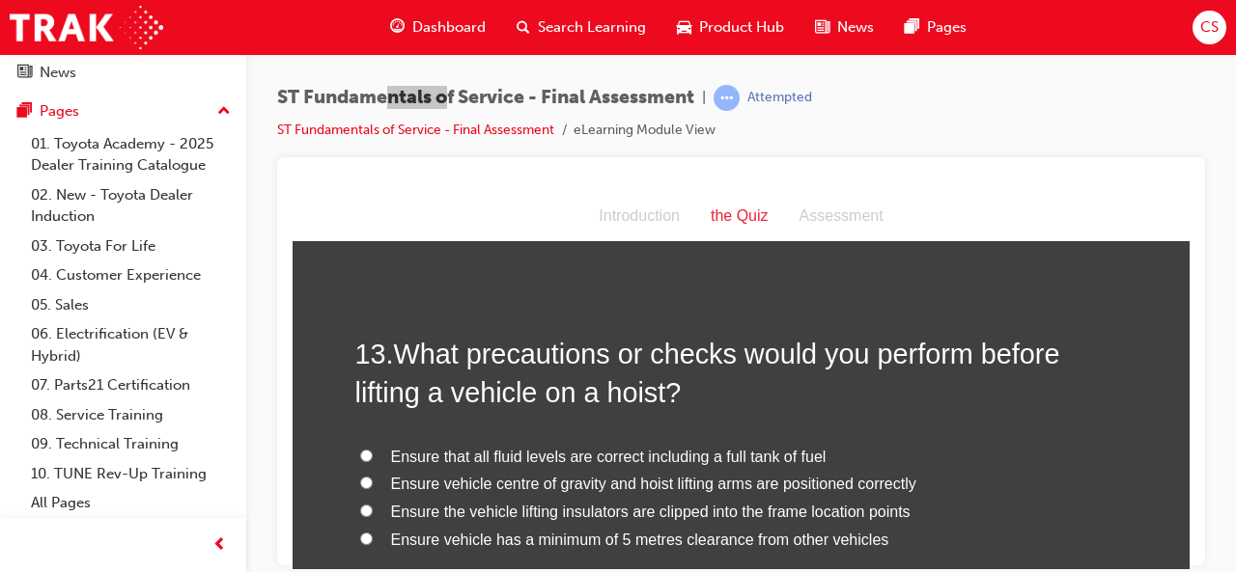
scroll to position [5262, 0]
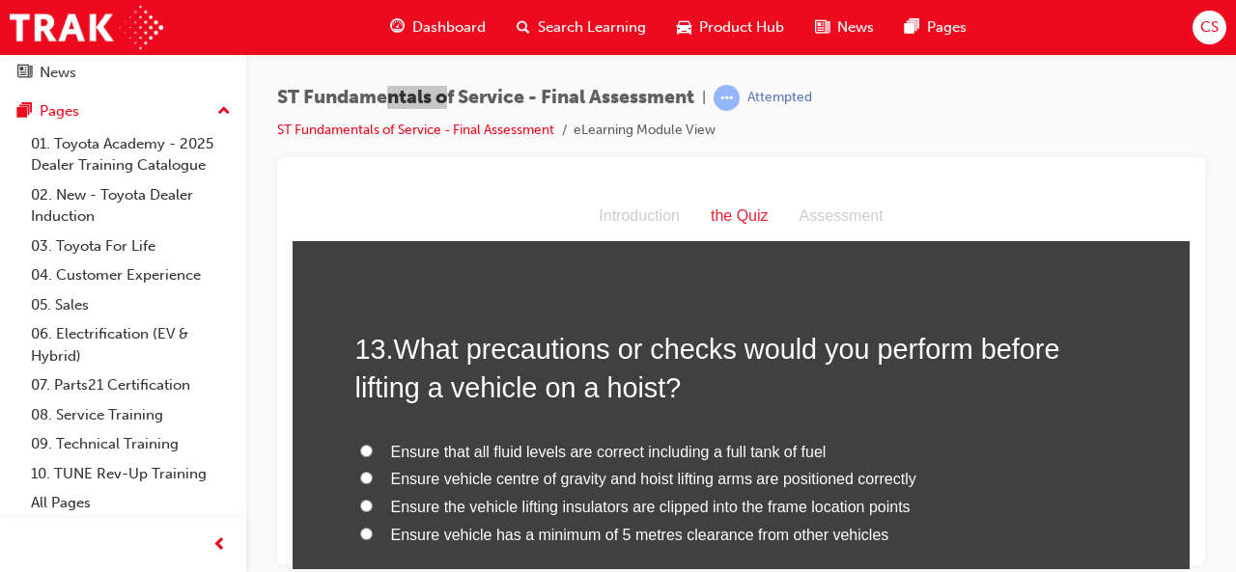
click at [360, 475] on input "Ensure vehicle centre of gravity and hoist lifting arms are positioned correctly" at bounding box center [366, 477] width 13 height 13
radio input "true"
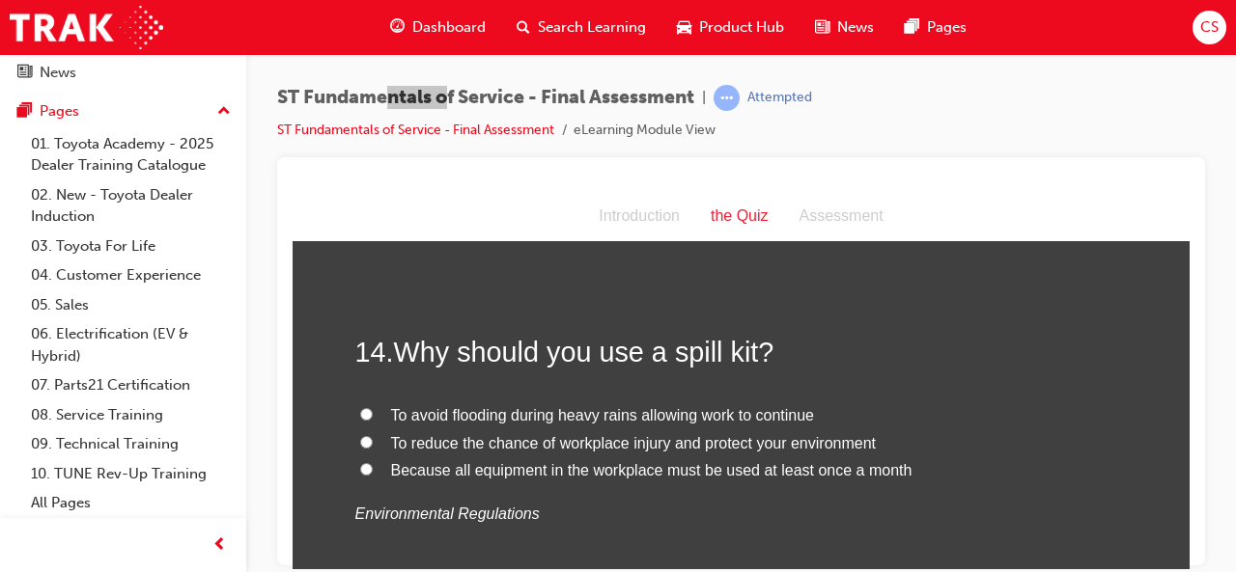
scroll to position [5708, 0]
click at [360, 438] on input "To reduce the chance of workplace injury and protect your environment" at bounding box center [366, 442] width 13 height 13
radio input "true"
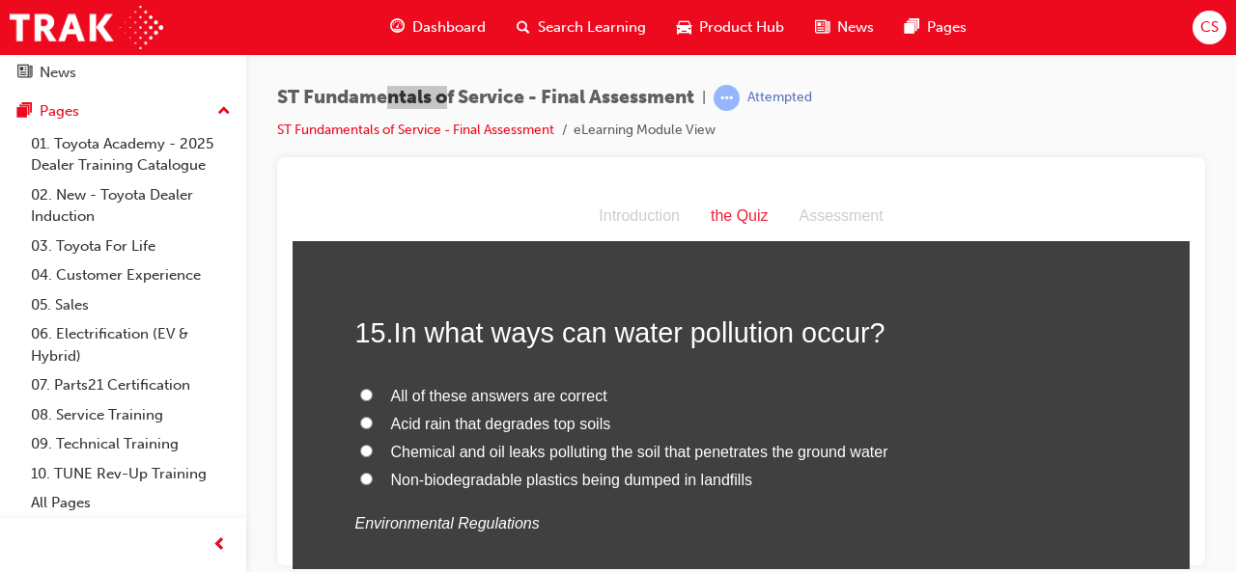
scroll to position [6112, 0]
click at [360, 389] on input "All of these answers are correct" at bounding box center [366, 392] width 13 height 13
radio input "true"
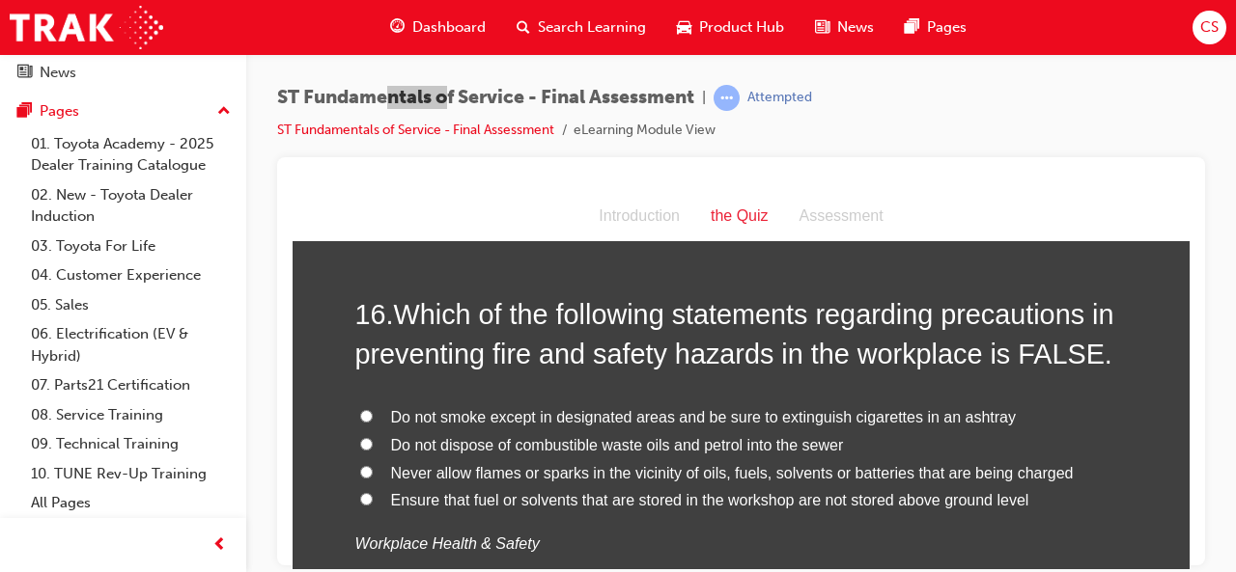
scroll to position [6546, 0]
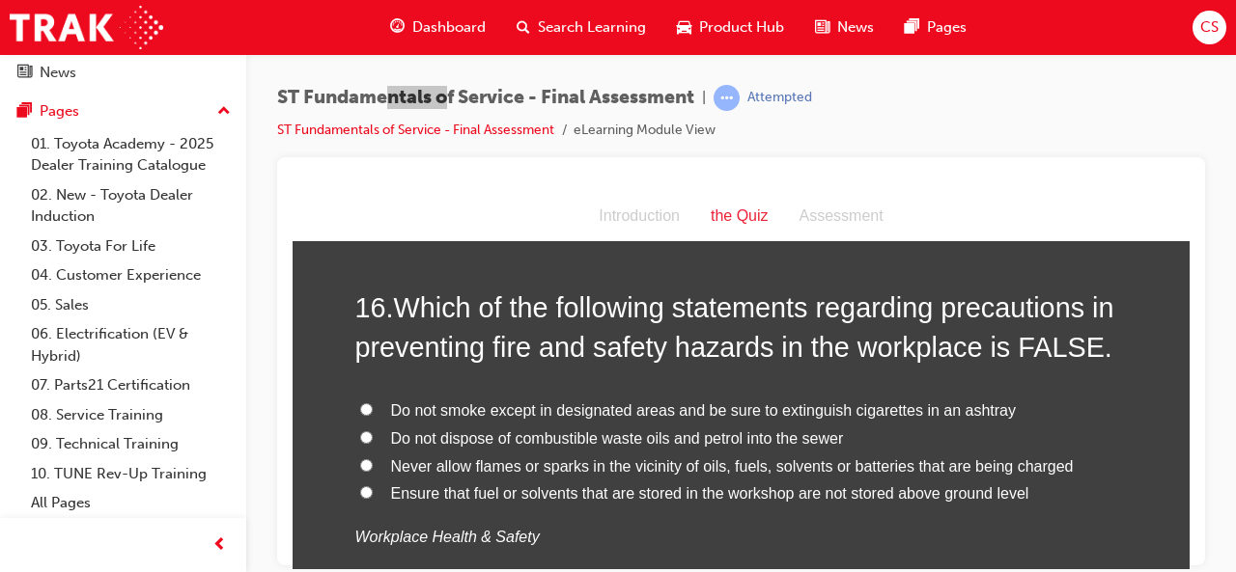
click at [364, 488] on input "Ensure that fuel or solvents that are stored in the workshop are not stored abo…" at bounding box center [366, 492] width 13 height 13
radio input "true"
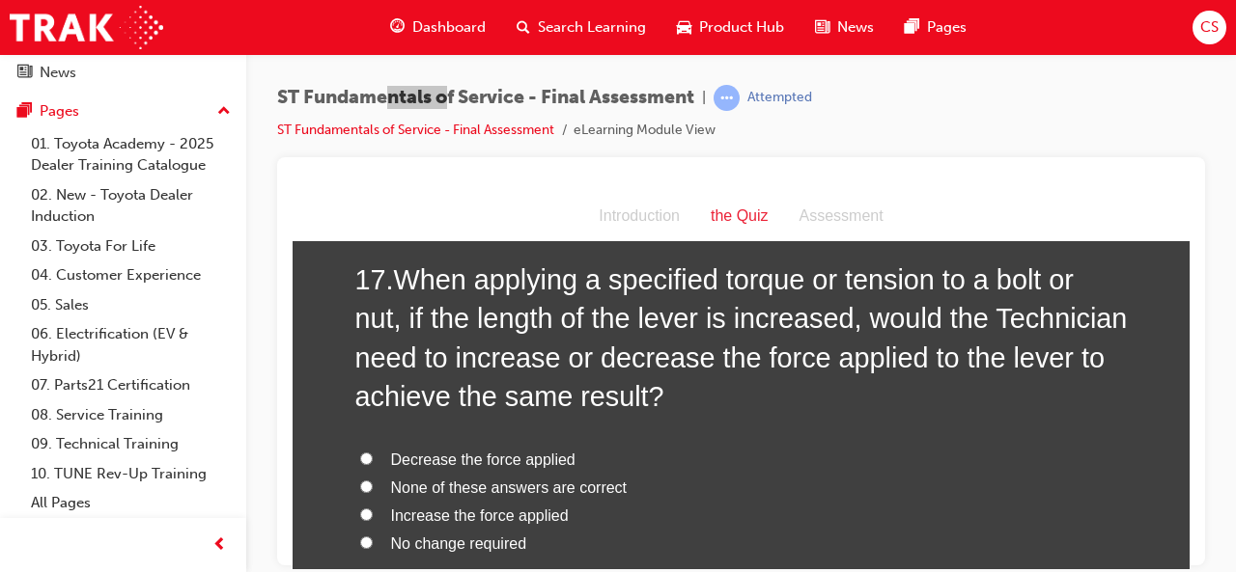
scroll to position [7027, 0]
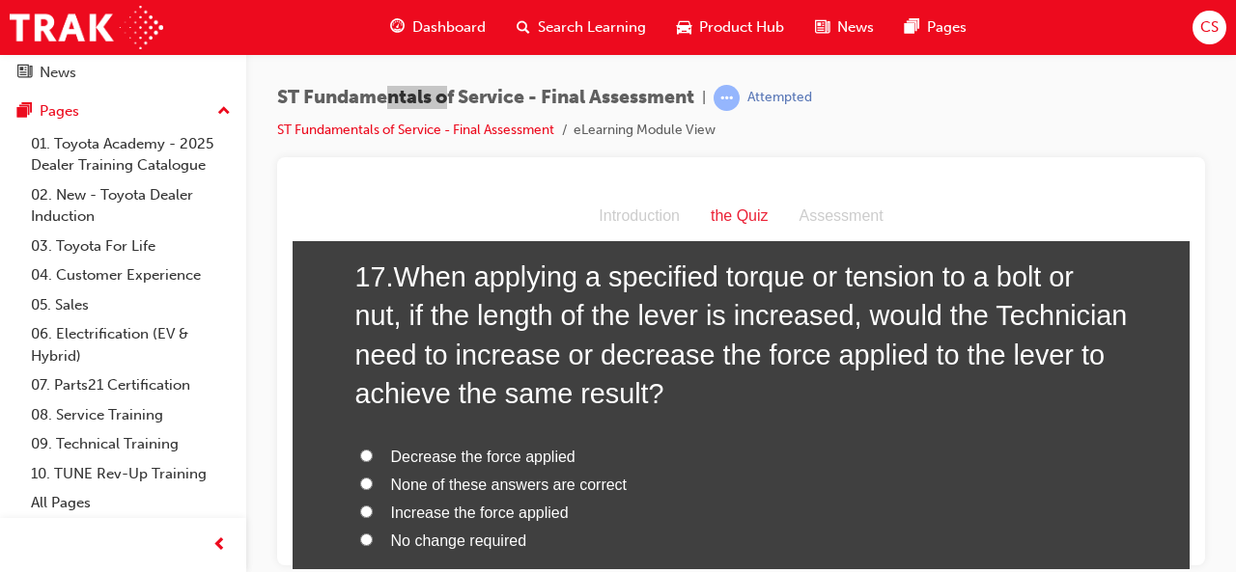
click at [360, 536] on input "No change required" at bounding box center [366, 539] width 13 height 13
radio input "true"
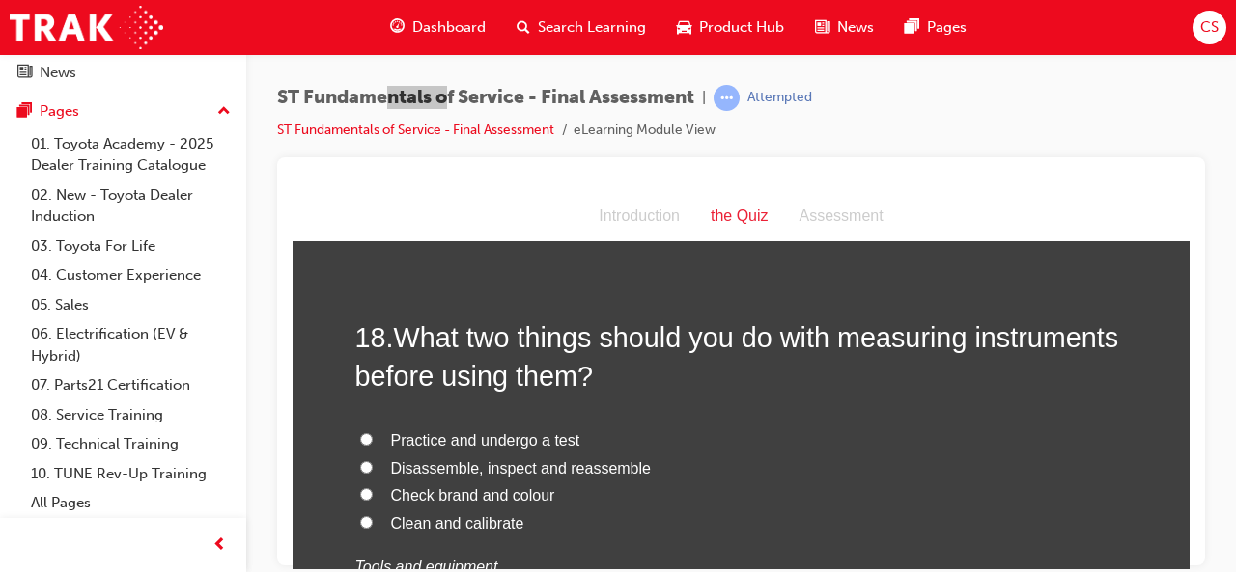
scroll to position [7494, 0]
click at [360, 515] on input "Clean and calibrate" at bounding box center [366, 521] width 13 height 13
radio input "true"
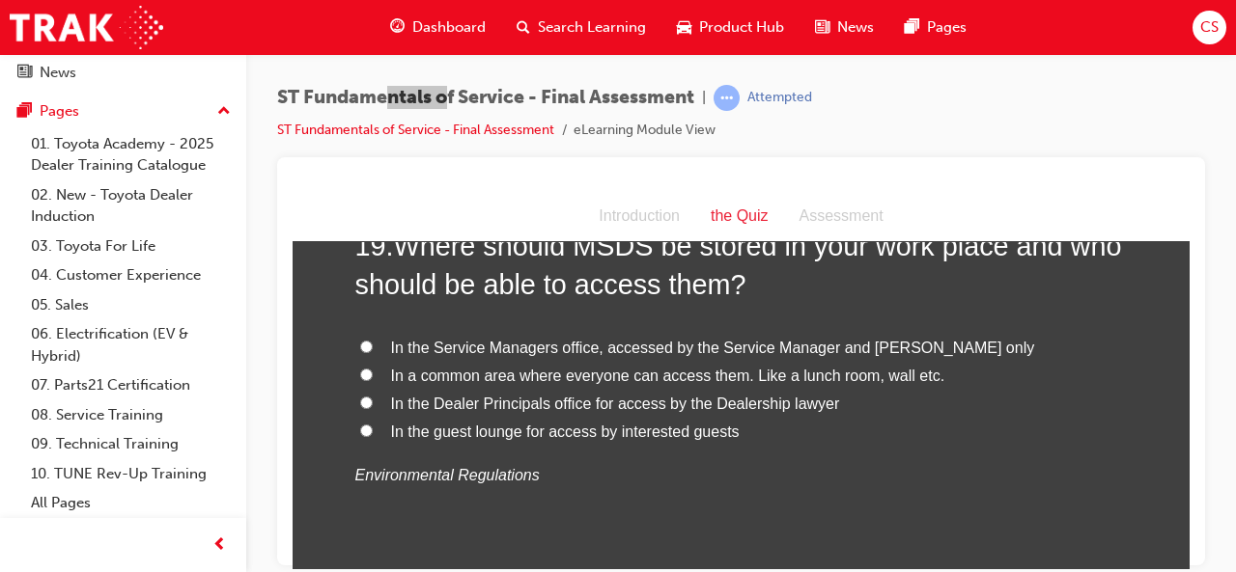
scroll to position [8033, 0]
click at [360, 369] on input "In a common area where everyone can access them. Like a lunch room, wall etc." at bounding box center [366, 375] width 13 height 13
radio input "true"
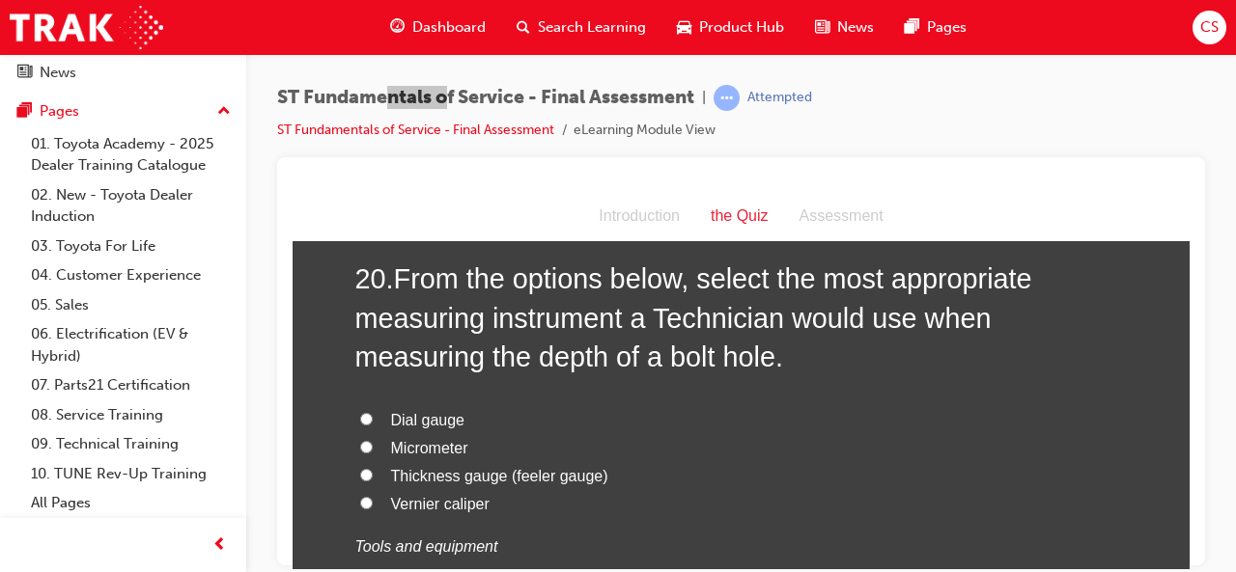
scroll to position [8451, 0]
click at [360, 495] on input "Vernier caliper" at bounding box center [366, 501] width 13 height 13
radio input "true"
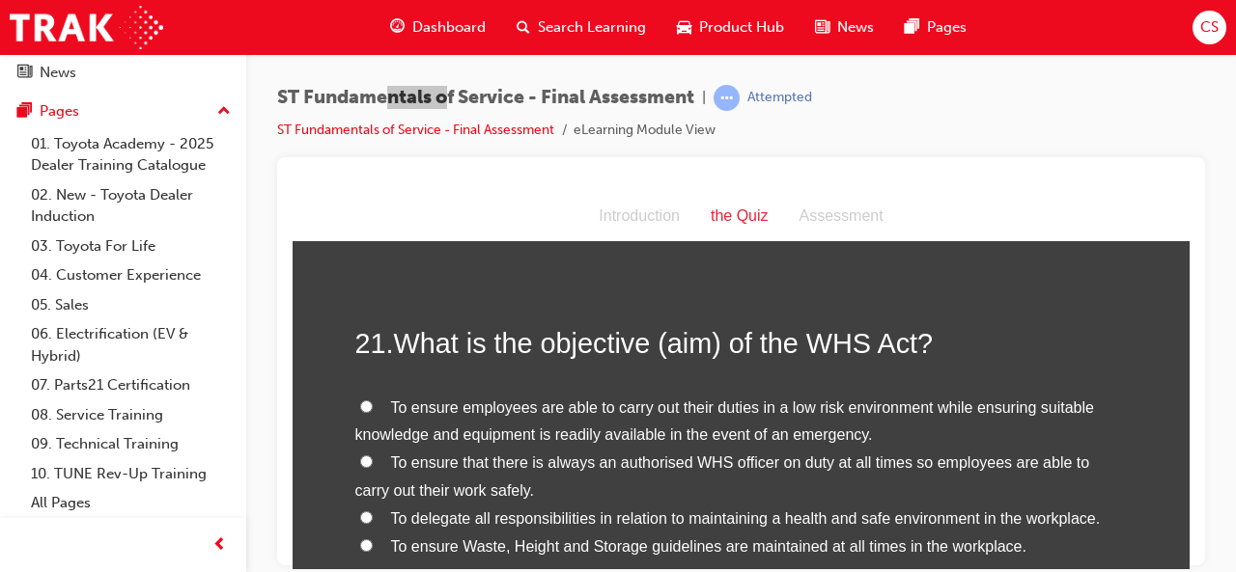
scroll to position [8880, 0]
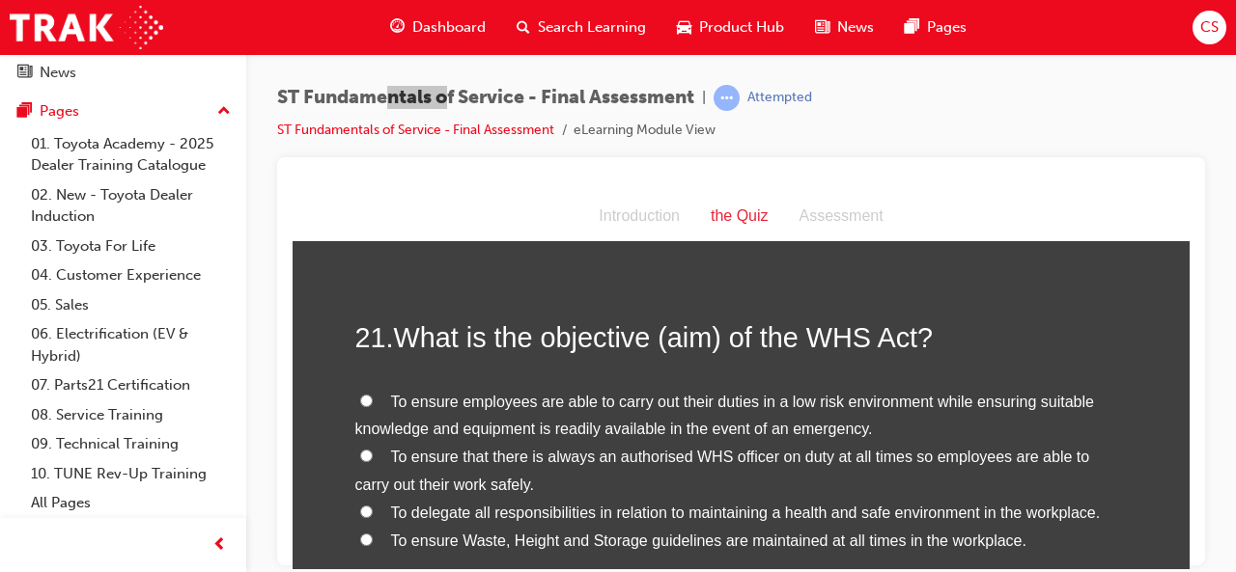
click at [361, 505] on input "To delegate all responsibilities in relation to maintaining a health and safe e…" at bounding box center [366, 511] width 13 height 13
radio input "true"
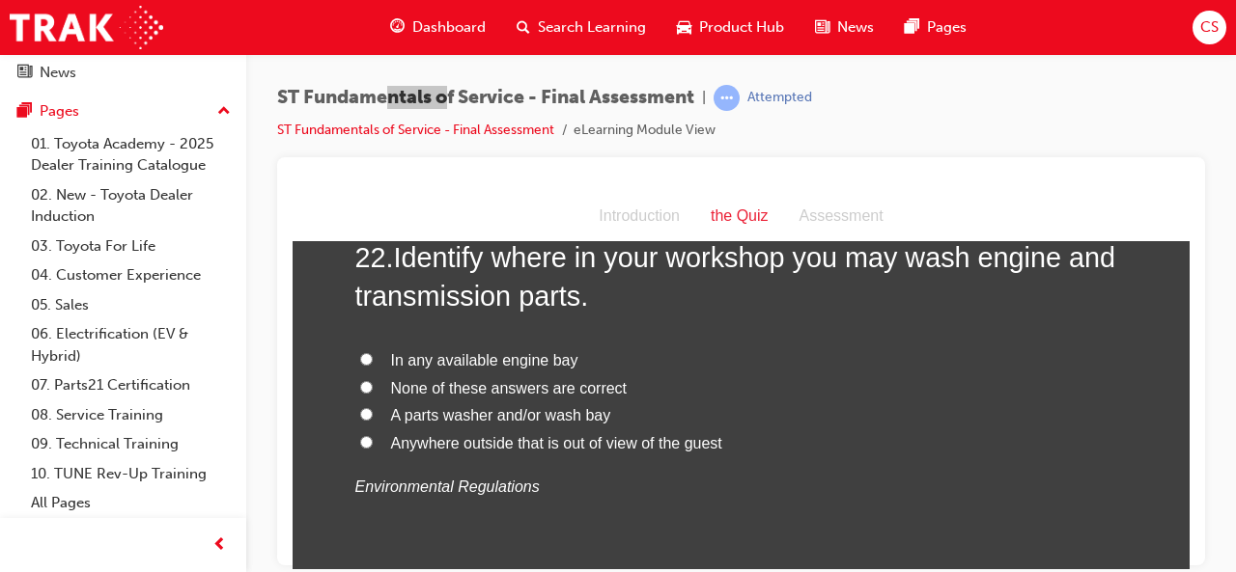
scroll to position [9434, 0]
